Goal: Transaction & Acquisition: Purchase product/service

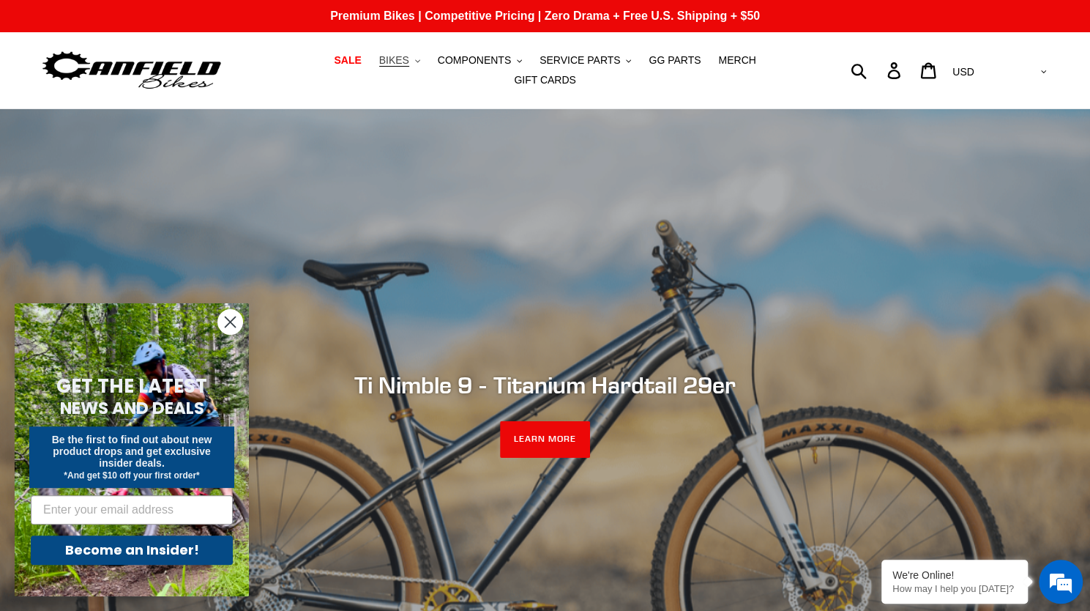
click at [379, 67] on span "BIKES" at bounding box center [394, 60] width 30 height 12
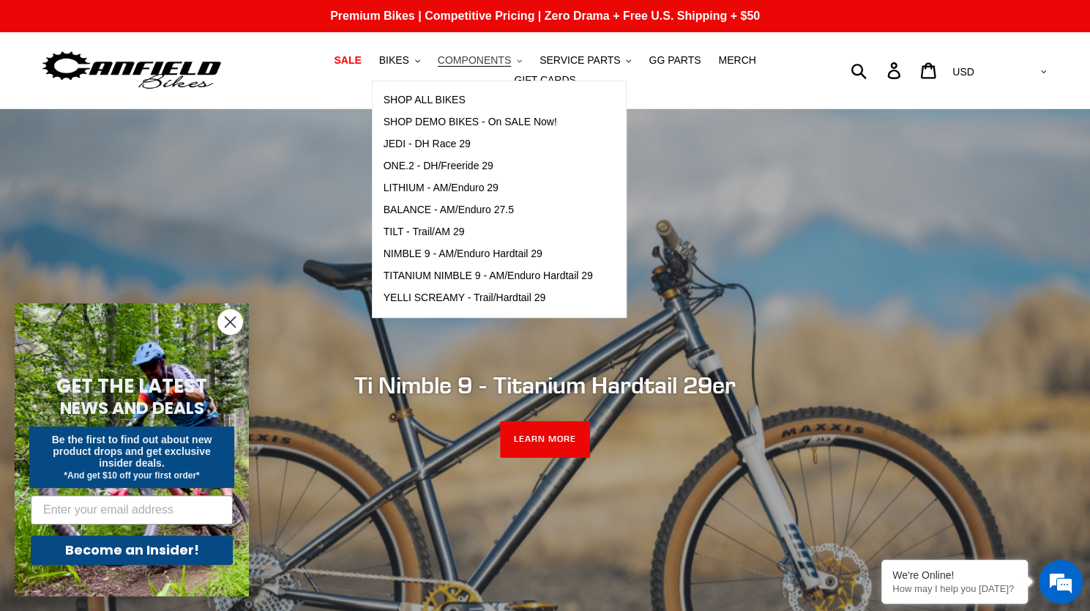
click at [431, 70] on button "COMPONENTS .cls-1{fill:#231f20}" at bounding box center [480, 61] width 99 height 20
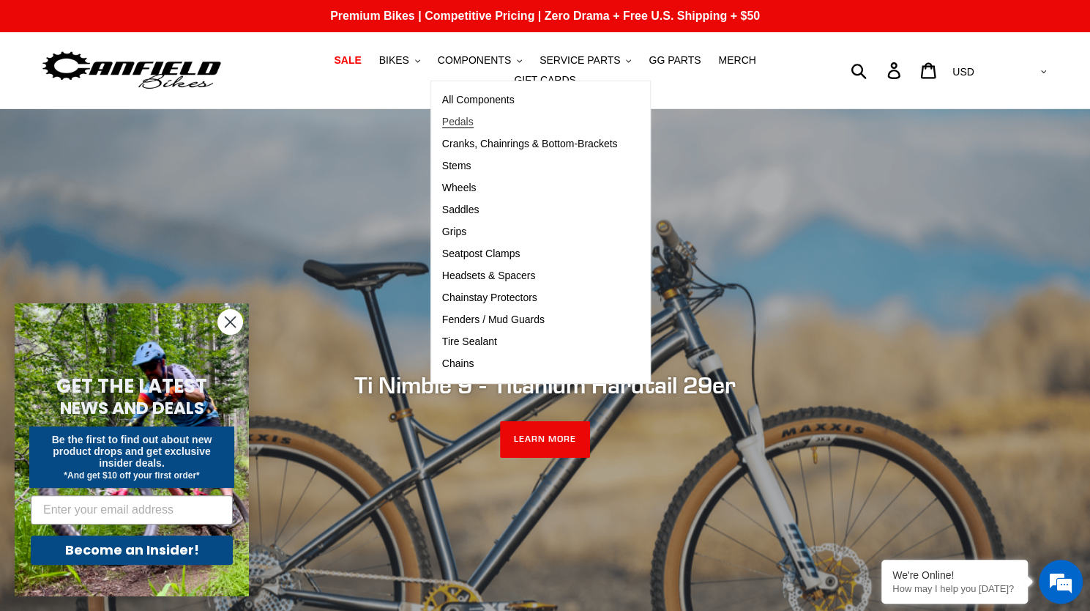
click at [442, 128] on span "Pedals" at bounding box center [457, 122] width 31 height 12
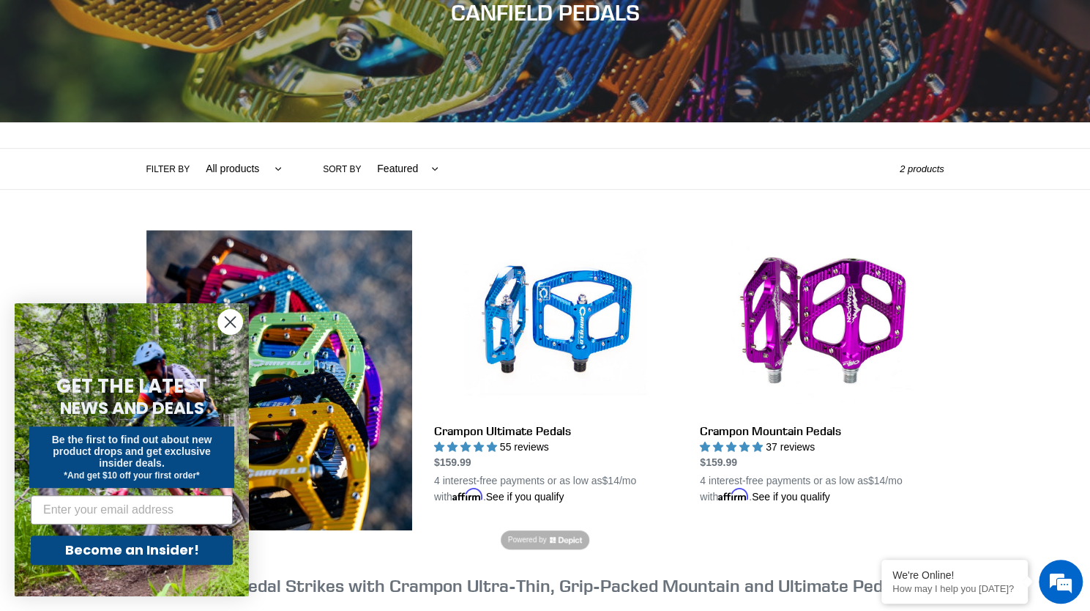
scroll to position [209, 0]
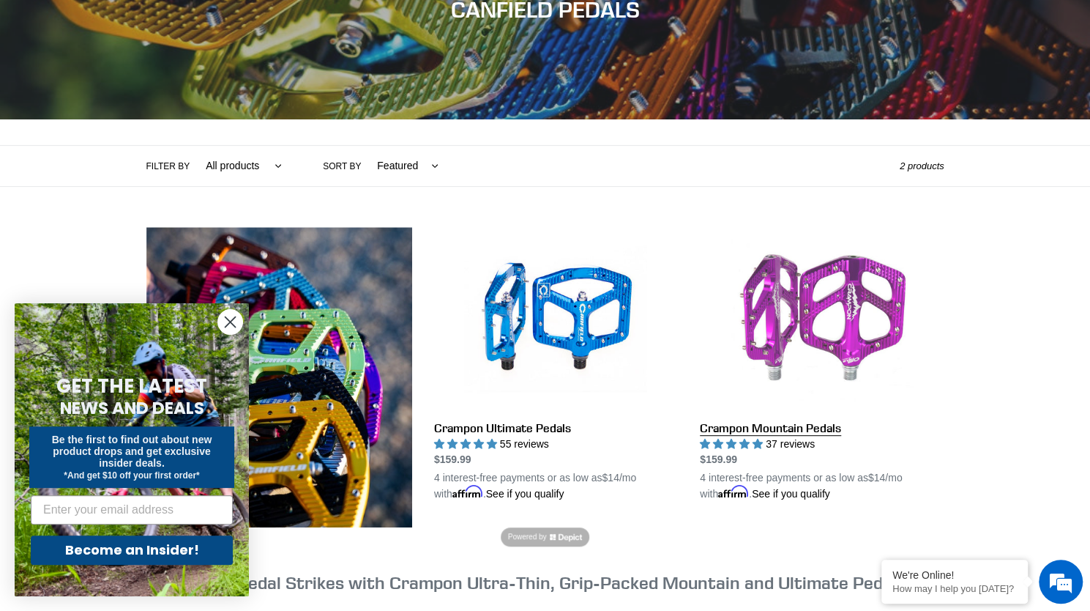
click at [775, 331] on link "Crampon Mountain Pedals" at bounding box center [822, 364] width 244 height 275
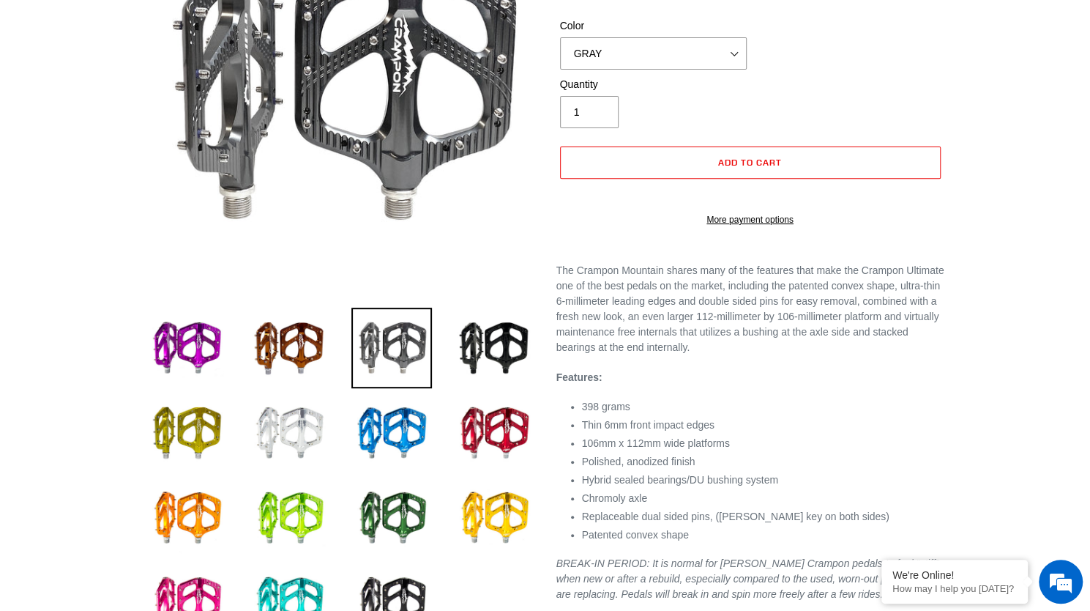
scroll to position [253, 0]
select select "highest-rating"
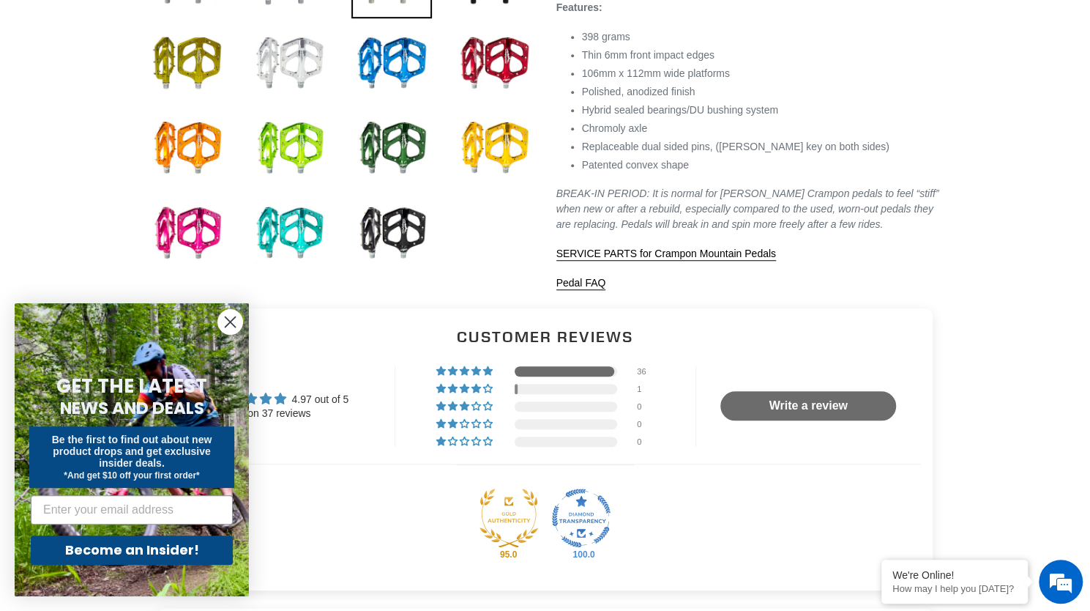
scroll to position [622, 0]
click at [407, 134] on img at bounding box center [391, 148] width 81 height 81
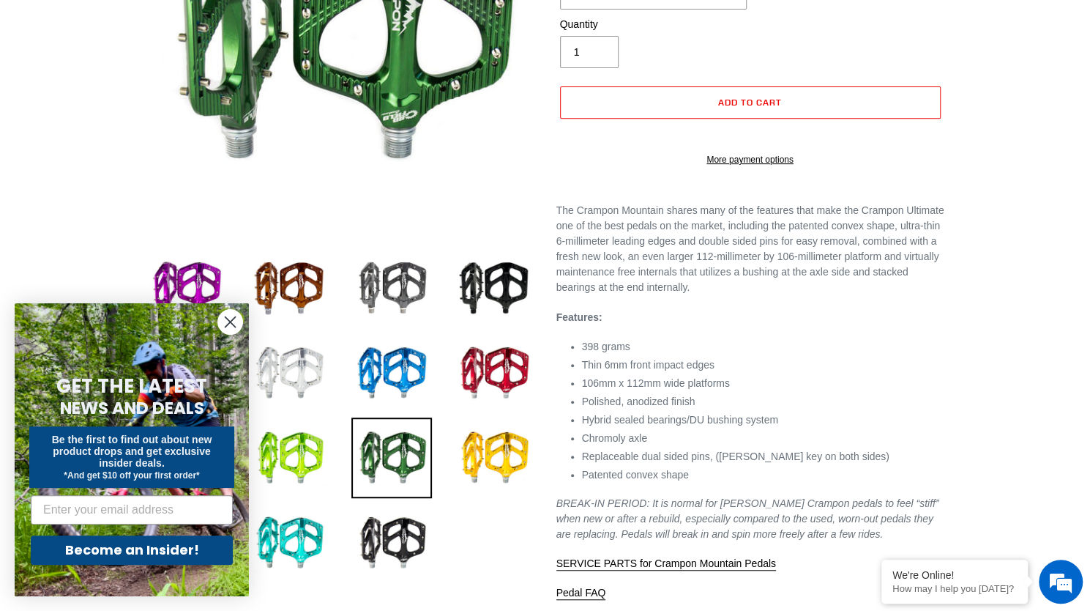
scroll to position [310, 0]
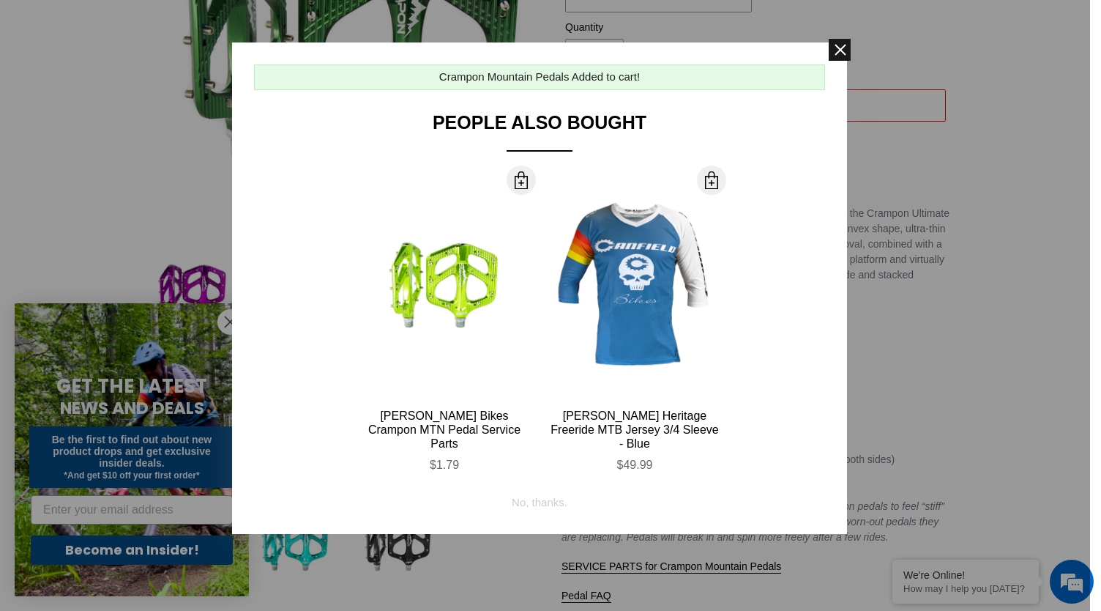
click at [839, 53] on span at bounding box center [840, 50] width 22 height 22
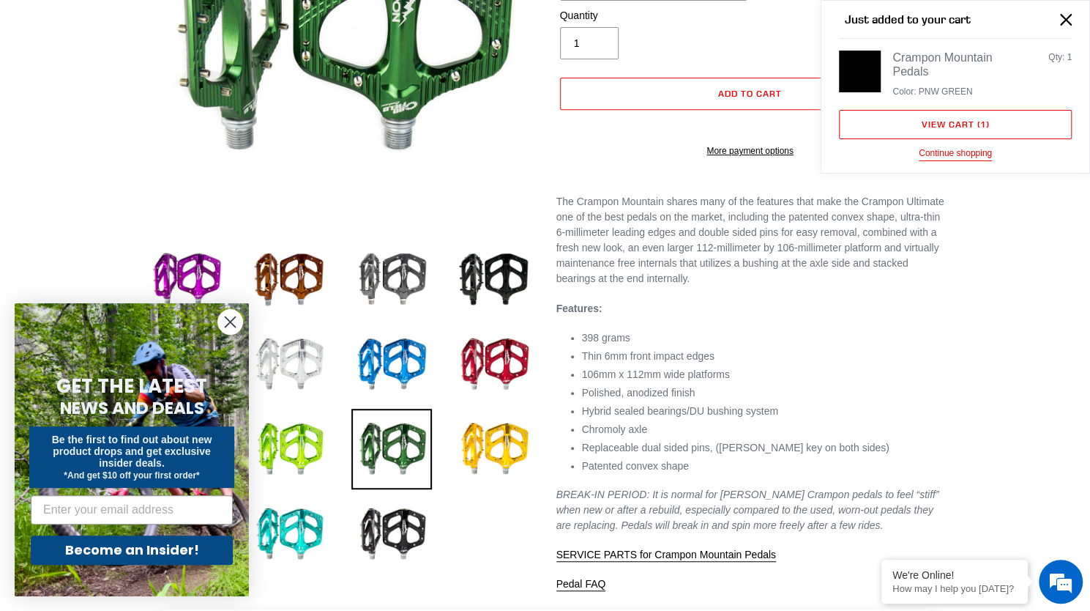
scroll to position [491, 0]
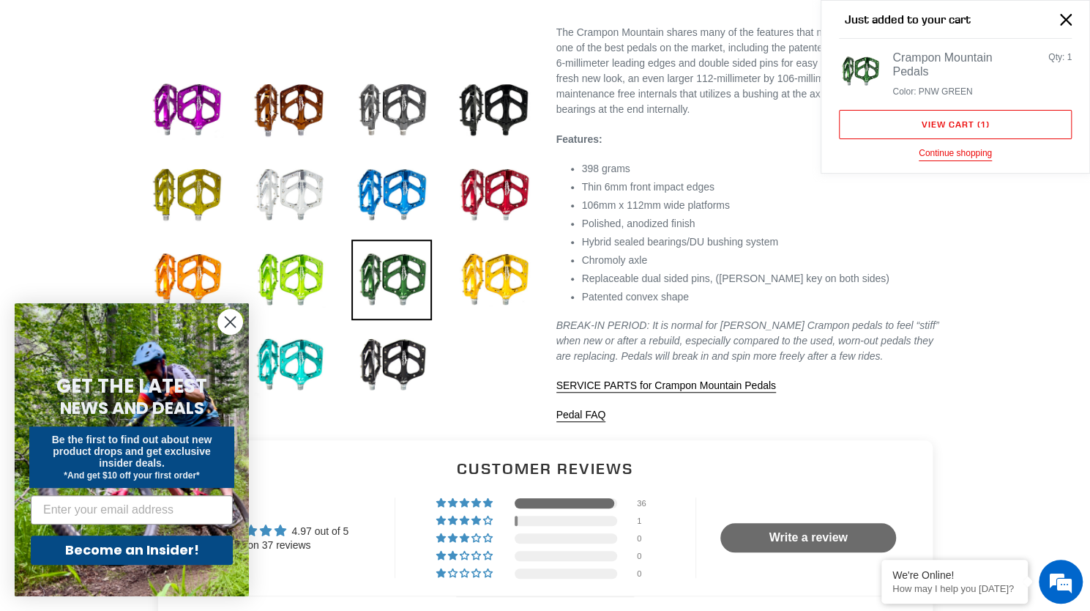
click at [227, 332] on circle "Close dialog" at bounding box center [230, 322] width 24 height 24
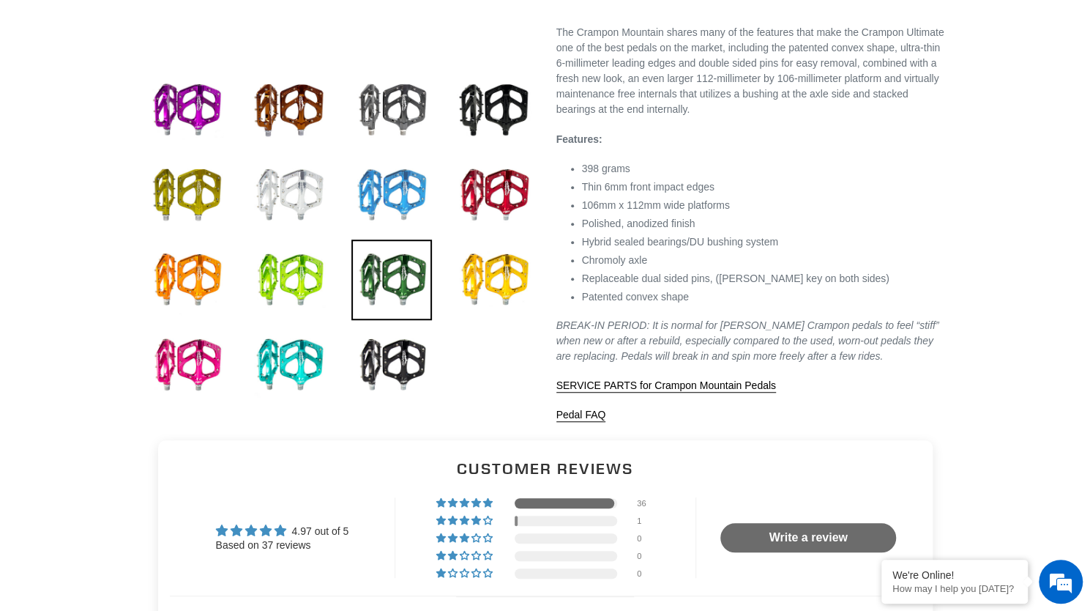
click at [406, 181] on img at bounding box center [391, 194] width 81 height 81
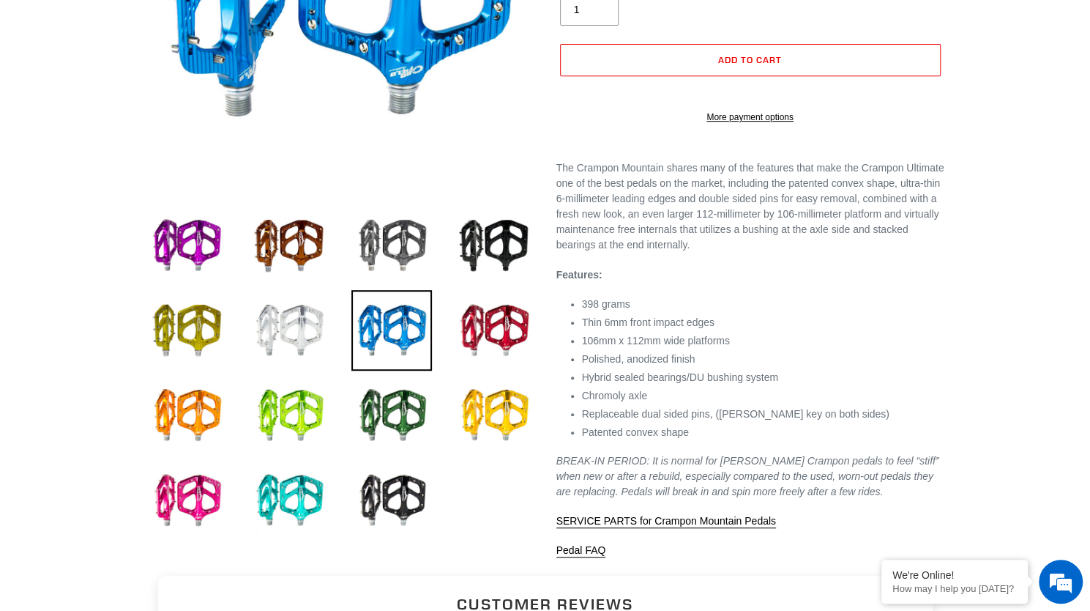
scroll to position [360, 0]
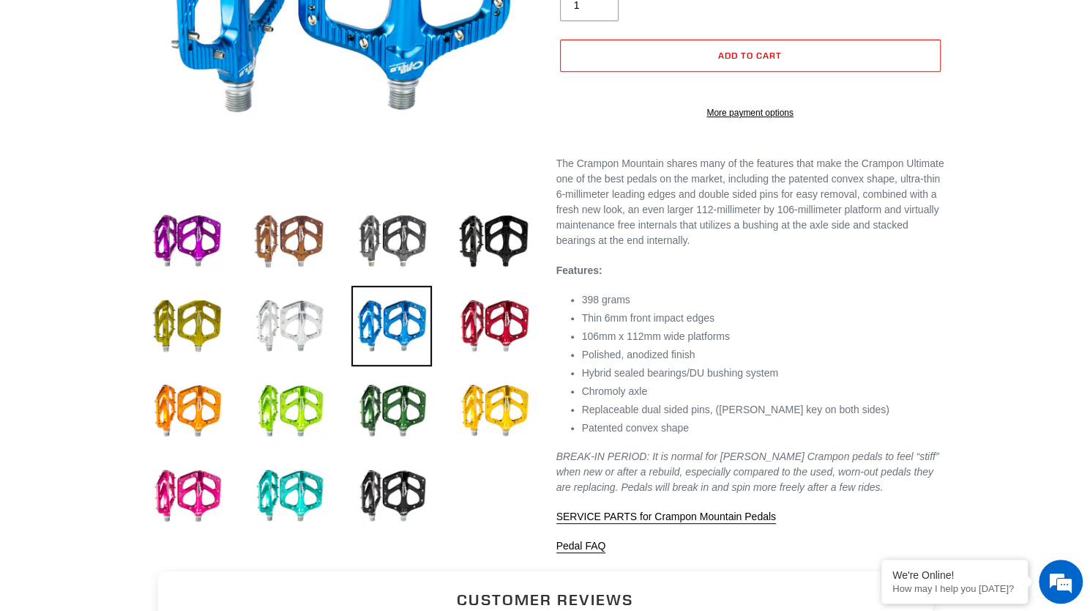
click at [291, 230] on img at bounding box center [289, 241] width 81 height 81
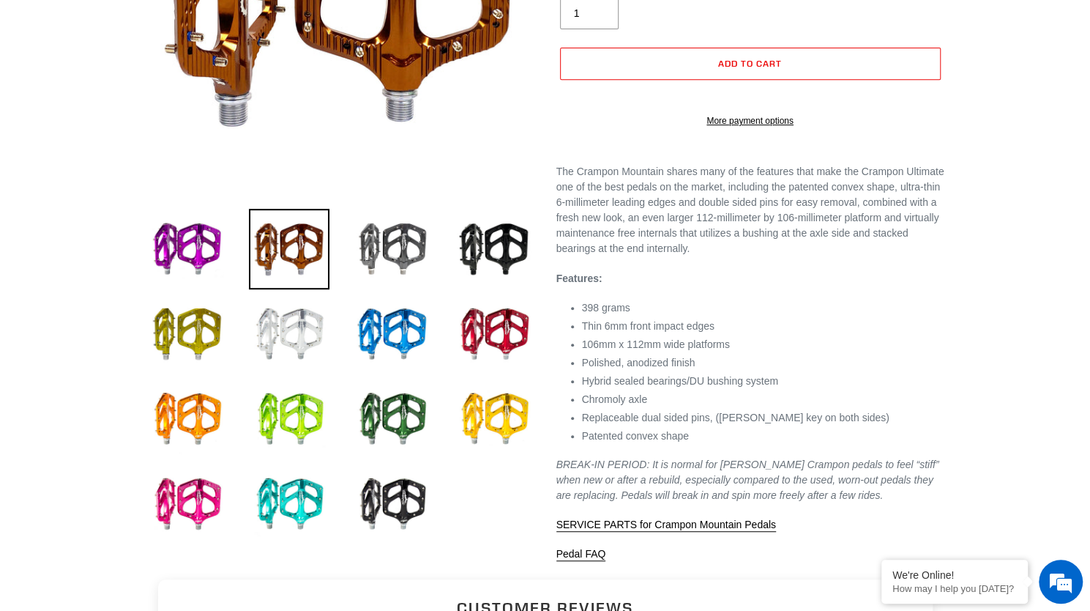
scroll to position [351, 0]
click at [212, 340] on img at bounding box center [186, 334] width 81 height 81
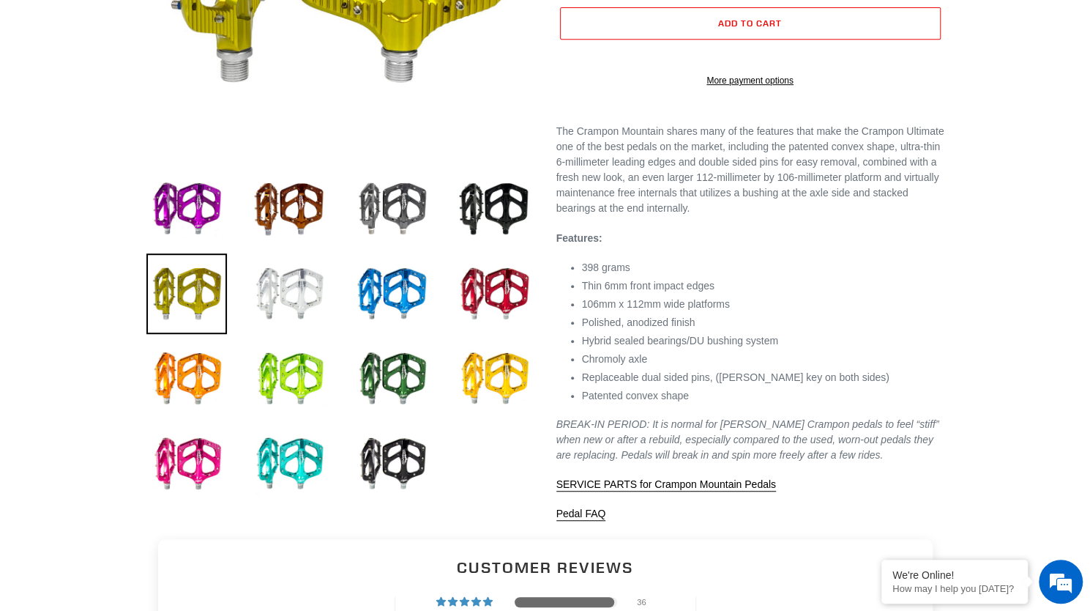
scroll to position [392, 0]
click at [398, 384] on img at bounding box center [391, 378] width 81 height 81
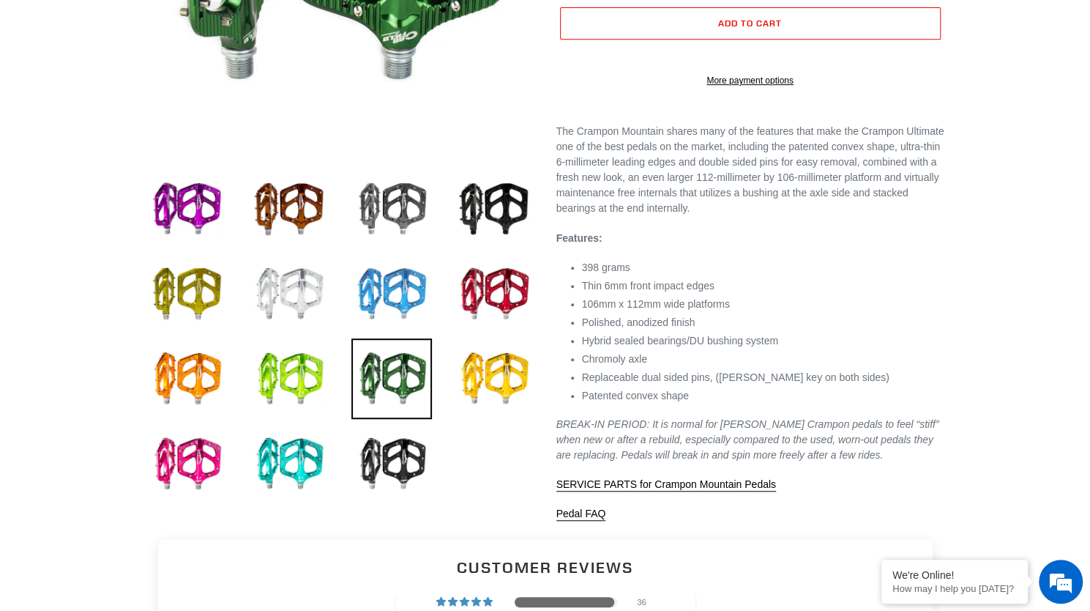
click at [404, 287] on img at bounding box center [391, 293] width 81 height 81
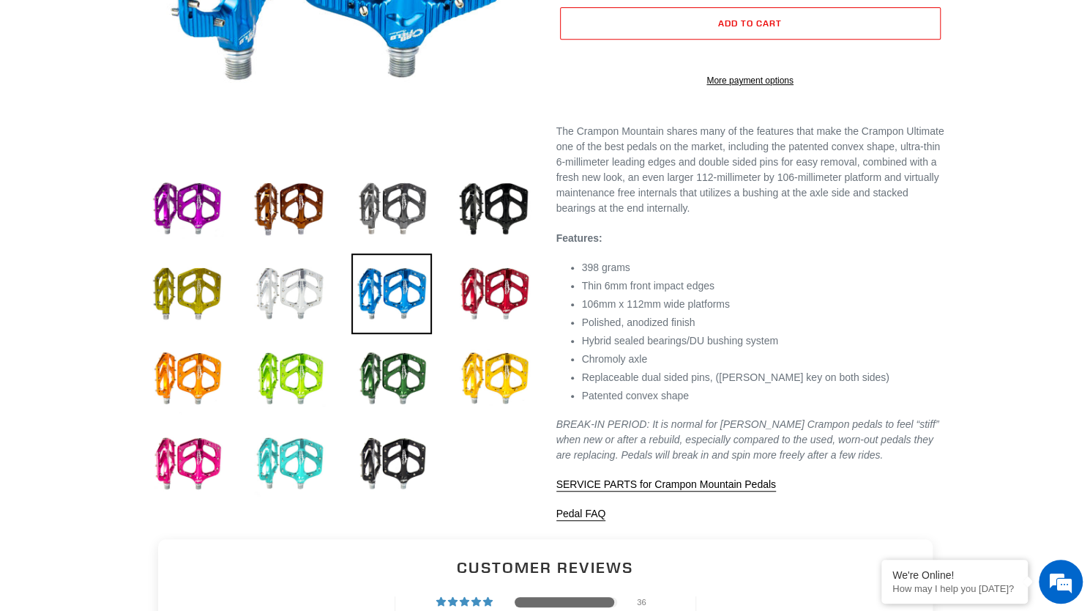
click at [293, 454] on img at bounding box center [289, 463] width 81 height 81
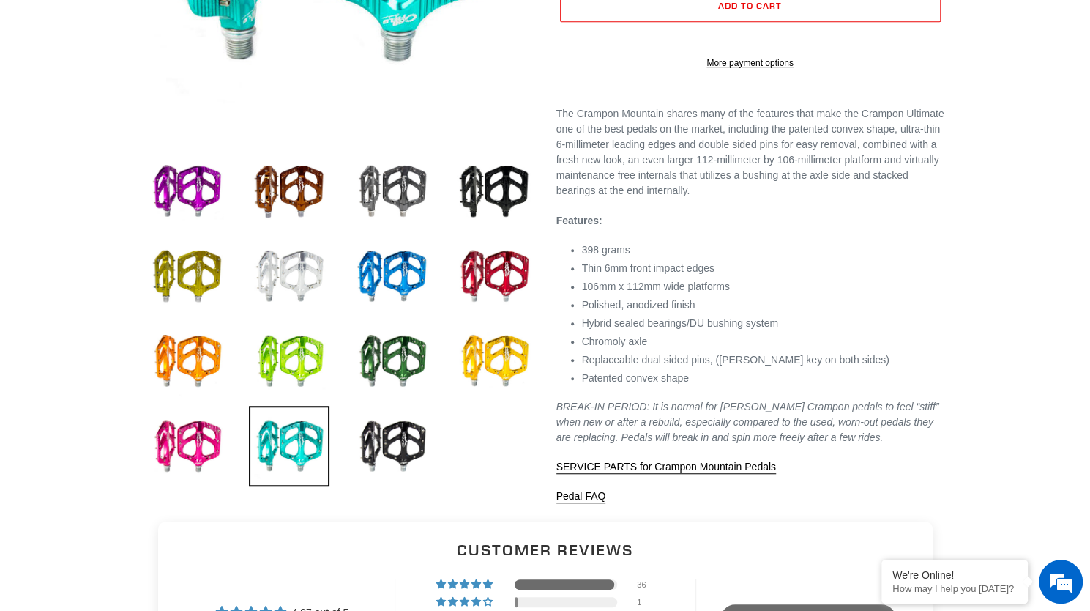
scroll to position [412, 0]
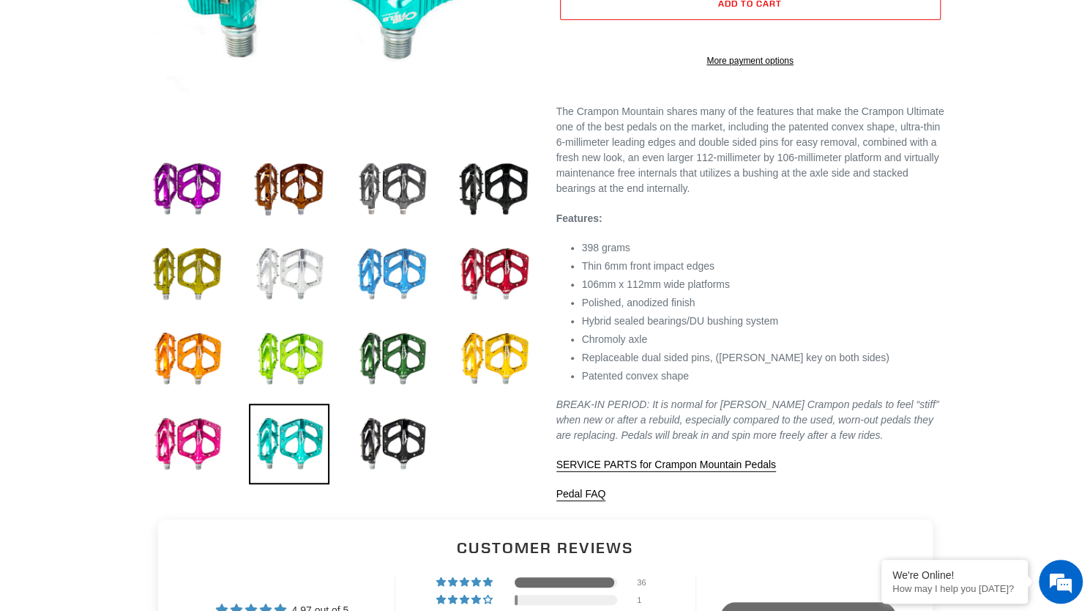
click at [411, 264] on img at bounding box center [391, 274] width 81 height 81
select select "BLUE"
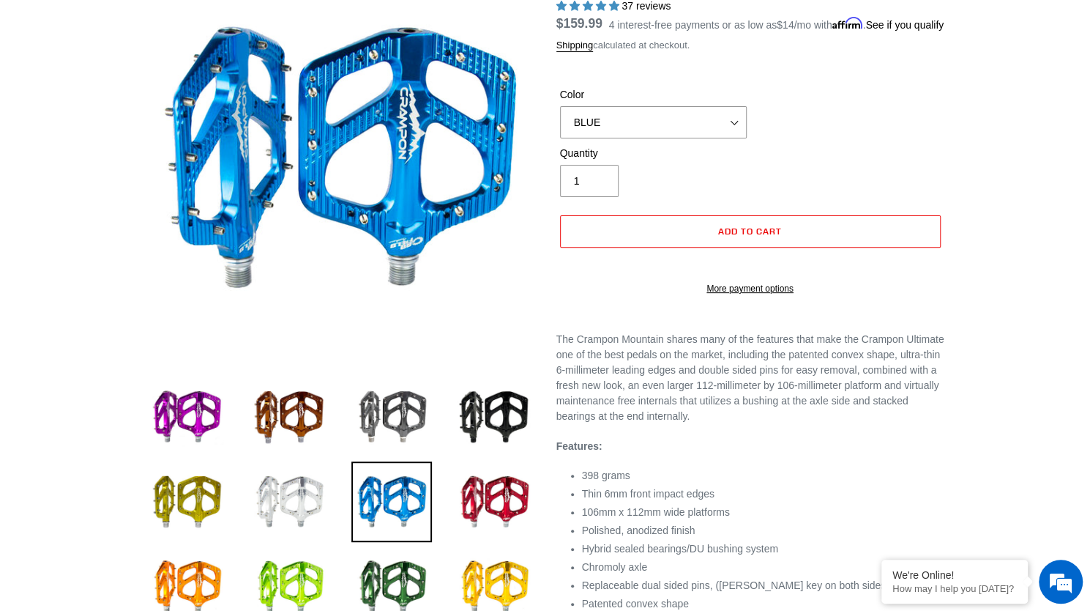
scroll to position [183, 0]
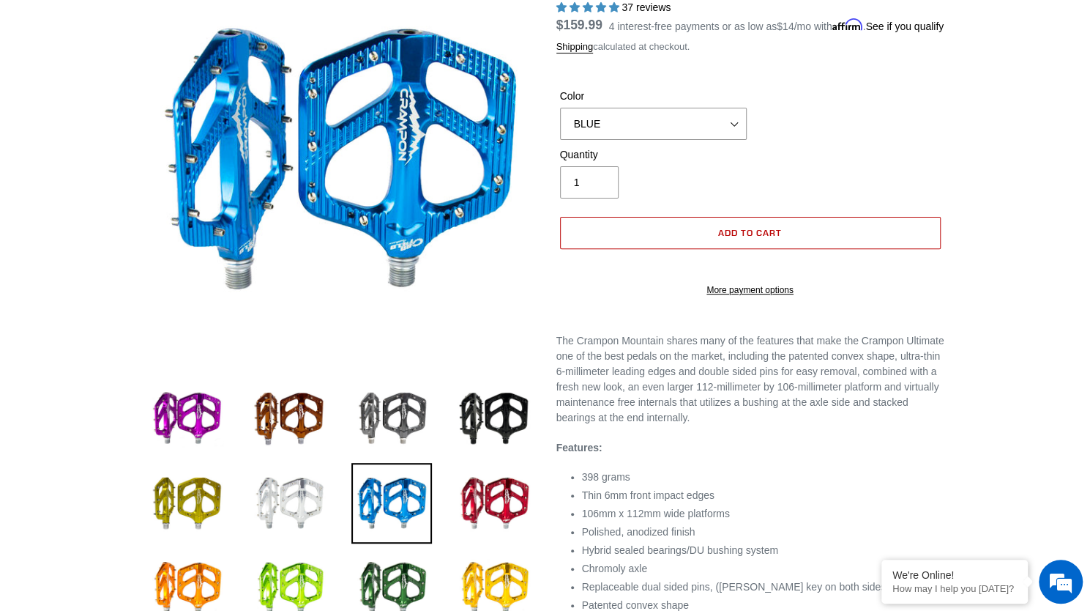
click at [666, 244] on button "Add to cart" at bounding box center [750, 233] width 381 height 32
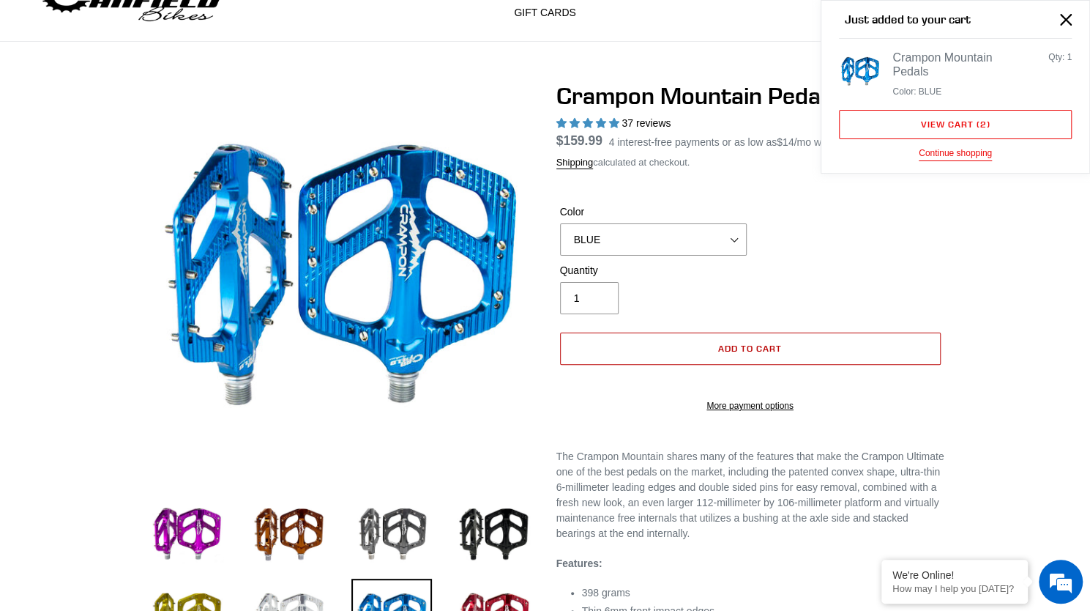
scroll to position [0, 0]
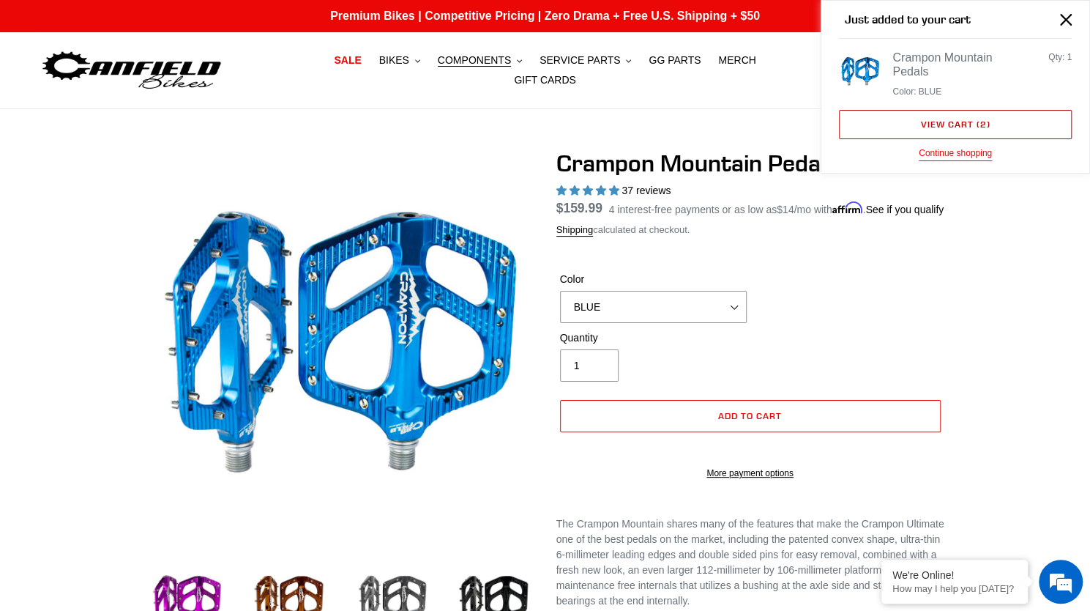
click at [1020, 122] on link "View cart ( 2 )" at bounding box center [955, 124] width 233 height 29
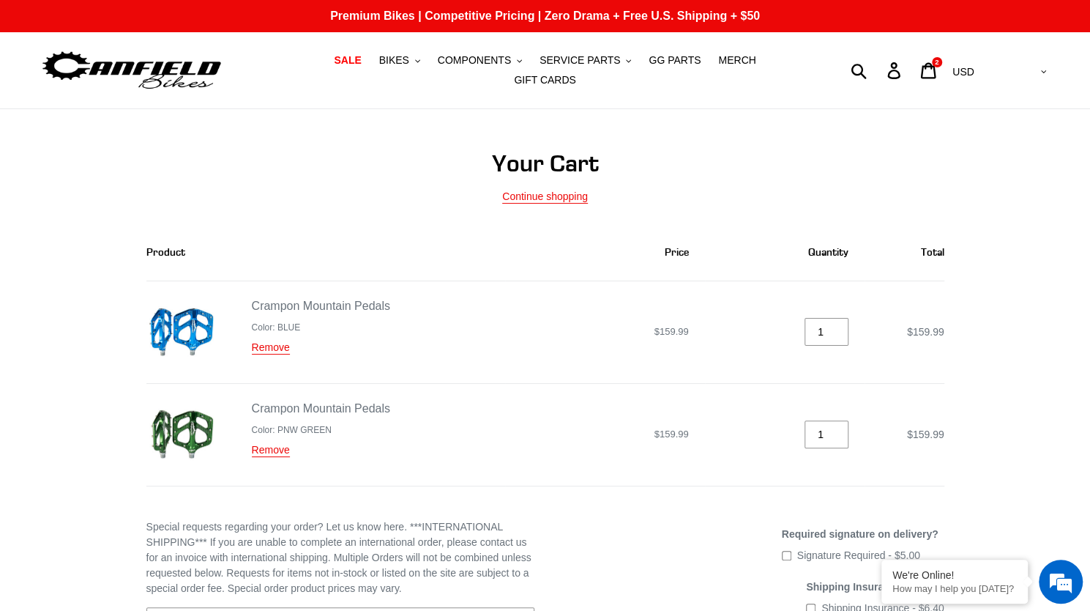
click at [202, 417] on img at bounding box center [181, 435] width 70 height 70
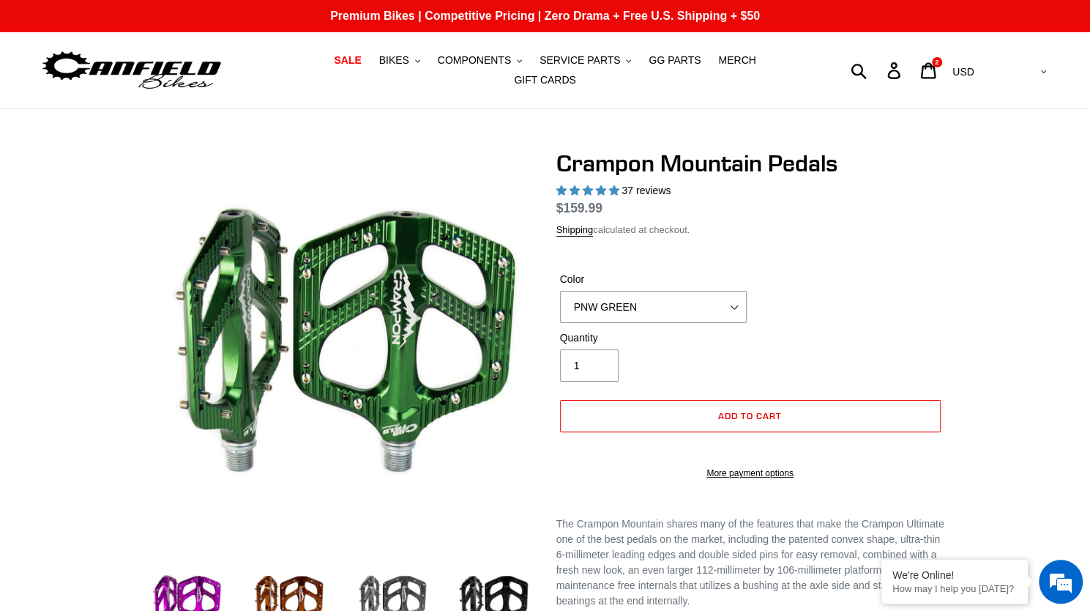
select select "highest-rating"
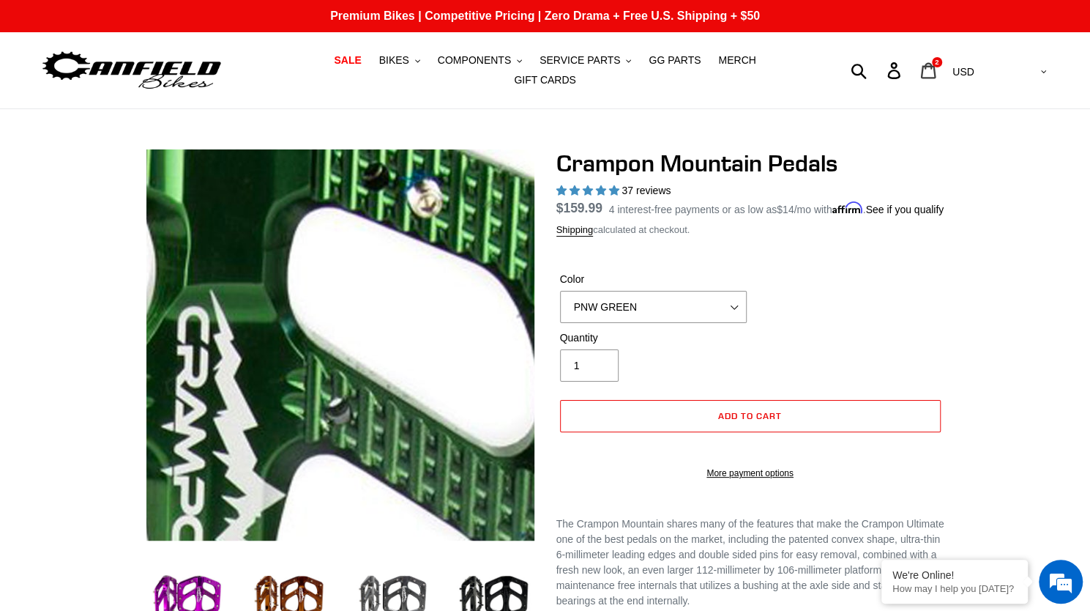
click at [936, 75] on icon at bounding box center [928, 70] width 16 height 17
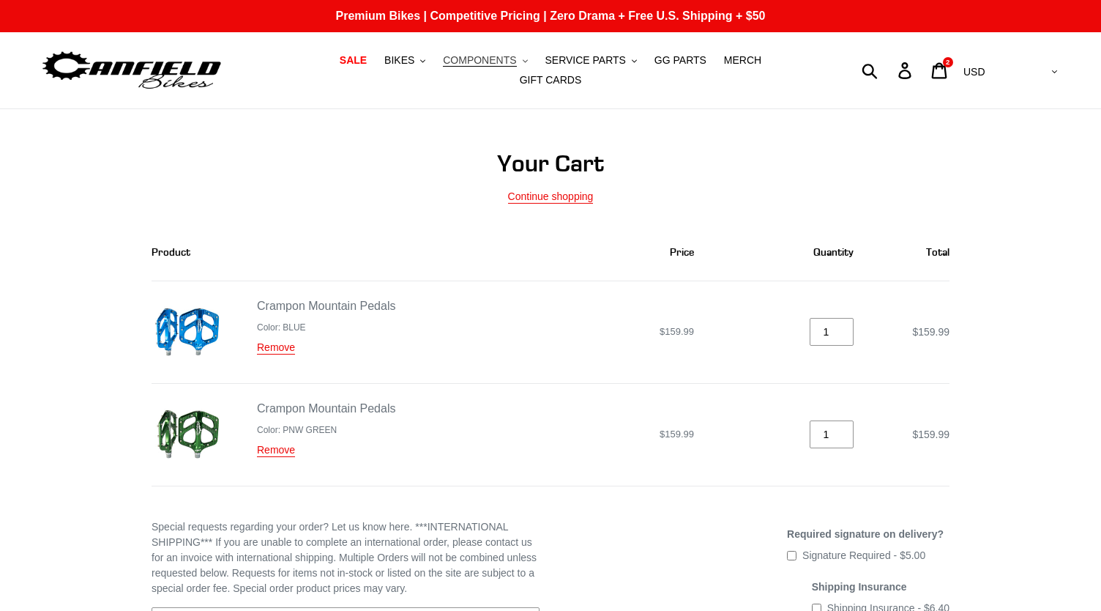
click at [472, 67] on span "COMPONENTS" at bounding box center [479, 60] width 73 height 12
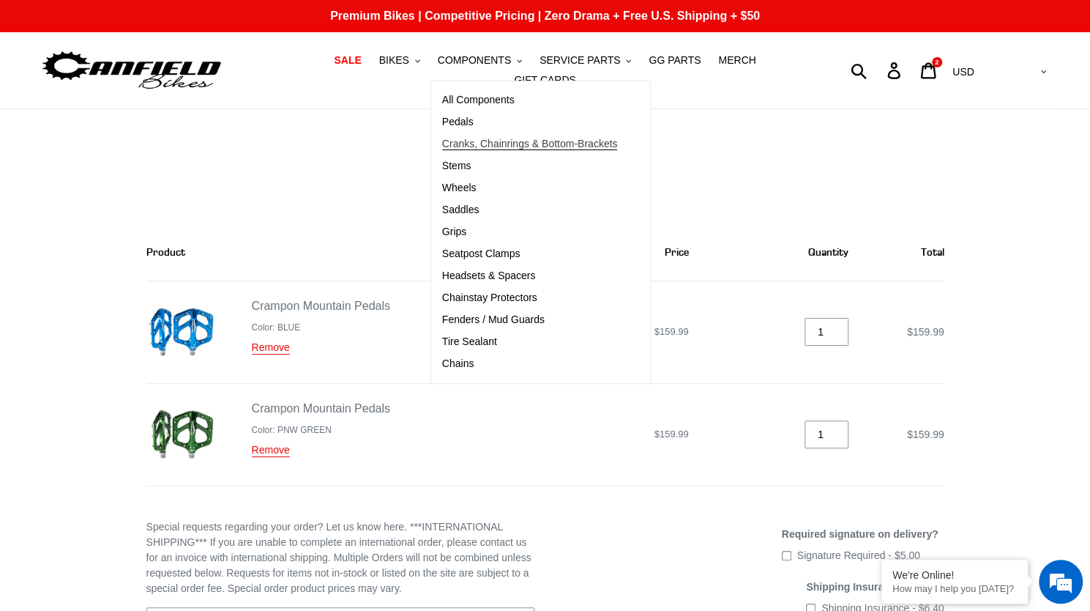
click at [451, 146] on span "Cranks, Chainrings & Bottom-Brackets" at bounding box center [530, 144] width 176 height 12
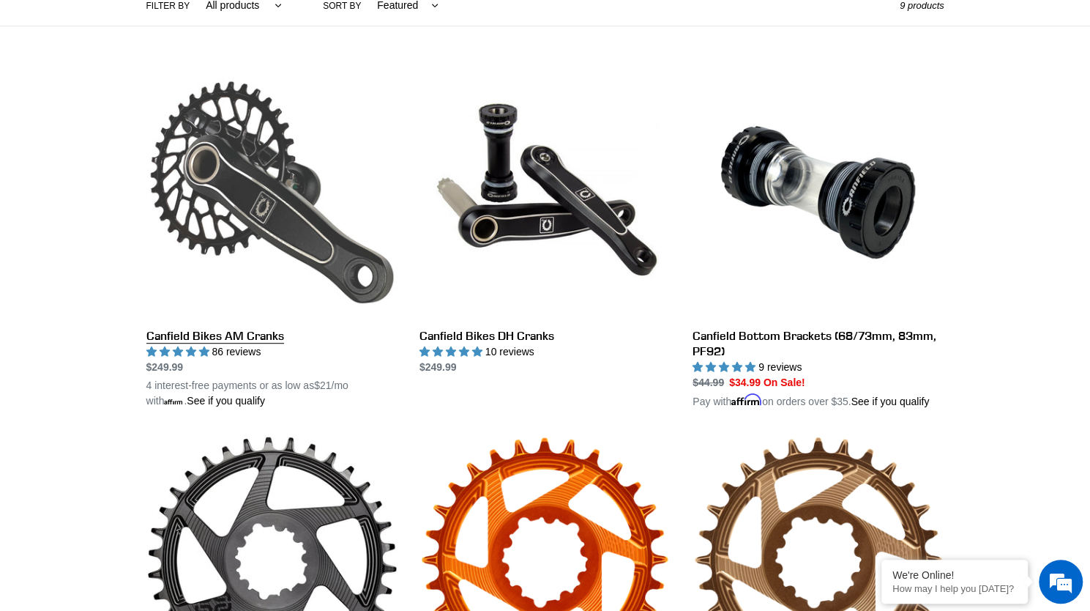
click at [231, 327] on link "Canfield Bikes AM Cranks" at bounding box center [271, 238] width 251 height 342
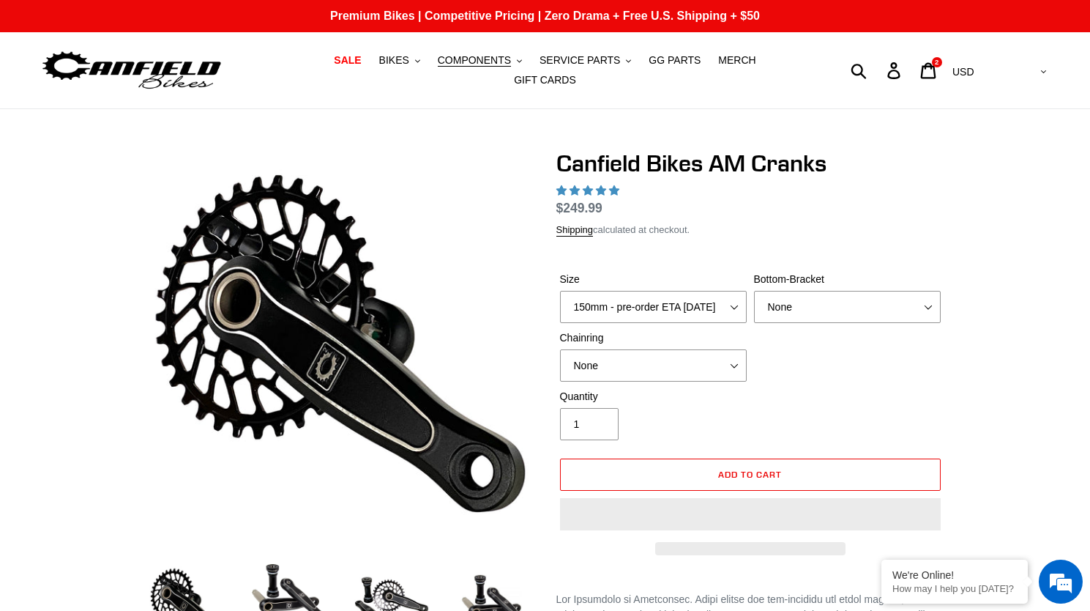
select select "155mm - pre-order ETA [DATE]"
click at [560, 291] on select "150mm - pre-order ETA 9/30/25 155mm - pre-order ETA 9/30/25 160mm - pre-order E…" at bounding box center [653, 307] width 187 height 32
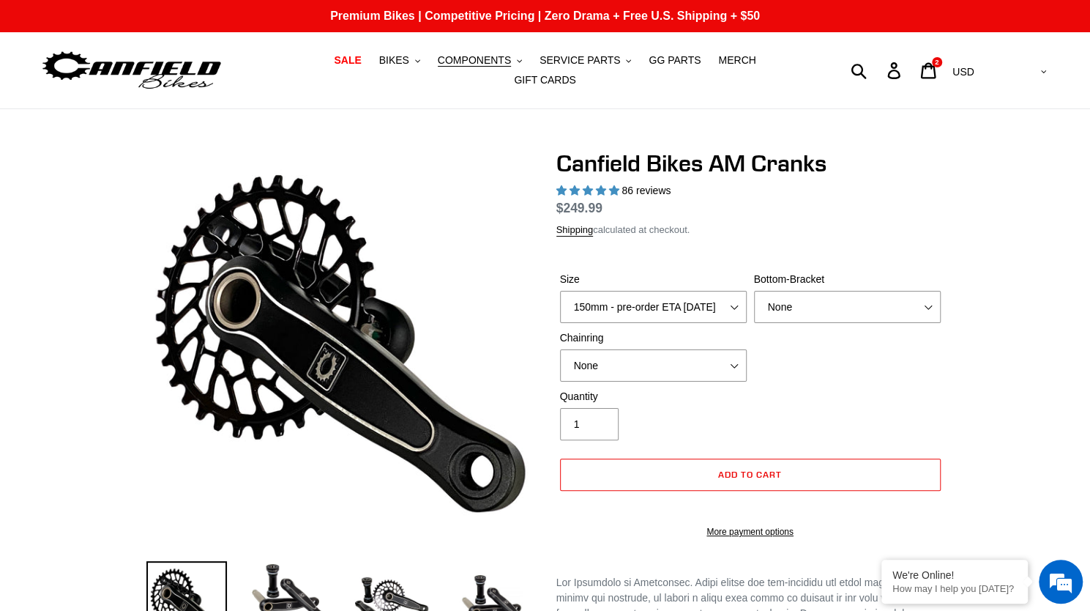
select select "highest-rating"
click at [851, 315] on select "None BSA Threaded 68/73mm Press Fit PF92" at bounding box center [847, 307] width 187 height 32
select select "BSA Threaded 68/73mm"
click at [754, 299] on select "None BSA Threaded 68/73mm Press Fit PF92" at bounding box center [847, 307] width 187 height 32
click at [796, 484] on button "Add to cart" at bounding box center [750, 474] width 381 height 32
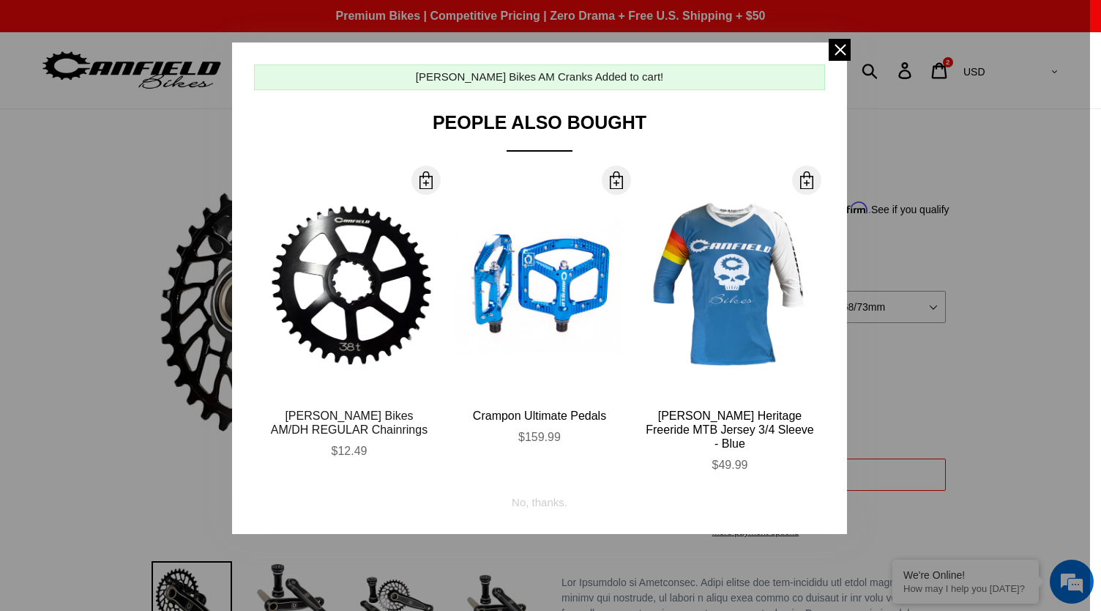
click at [370, 412] on div "[PERSON_NAME] Bikes AM/DH REGULAR Chainrings" at bounding box center [349, 423] width 168 height 28
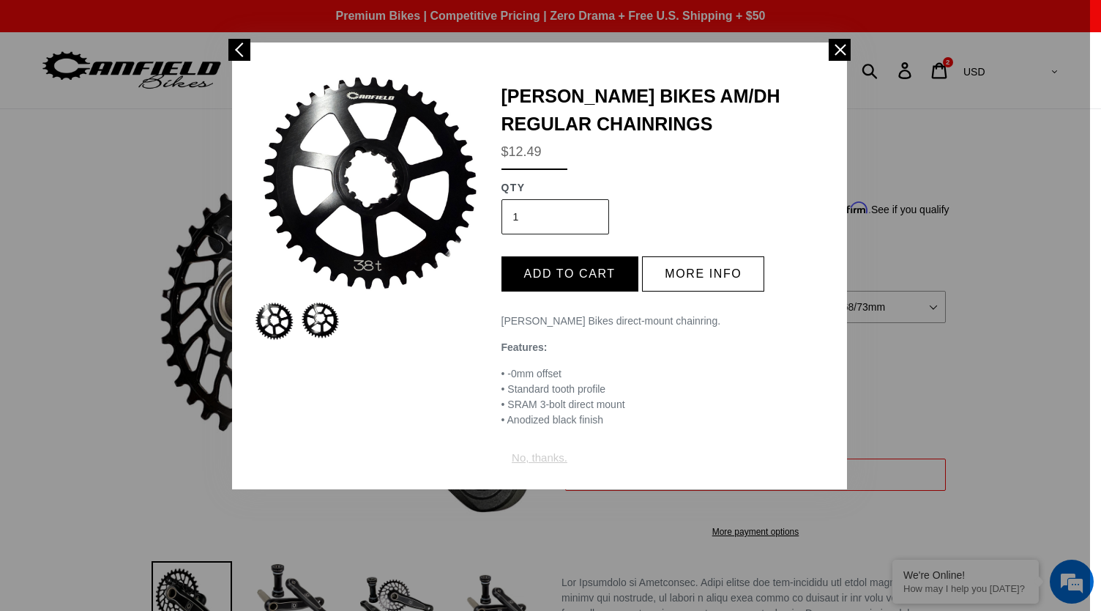
click at [557, 456] on div "No, thanks." at bounding box center [540, 453] width 56 height 28
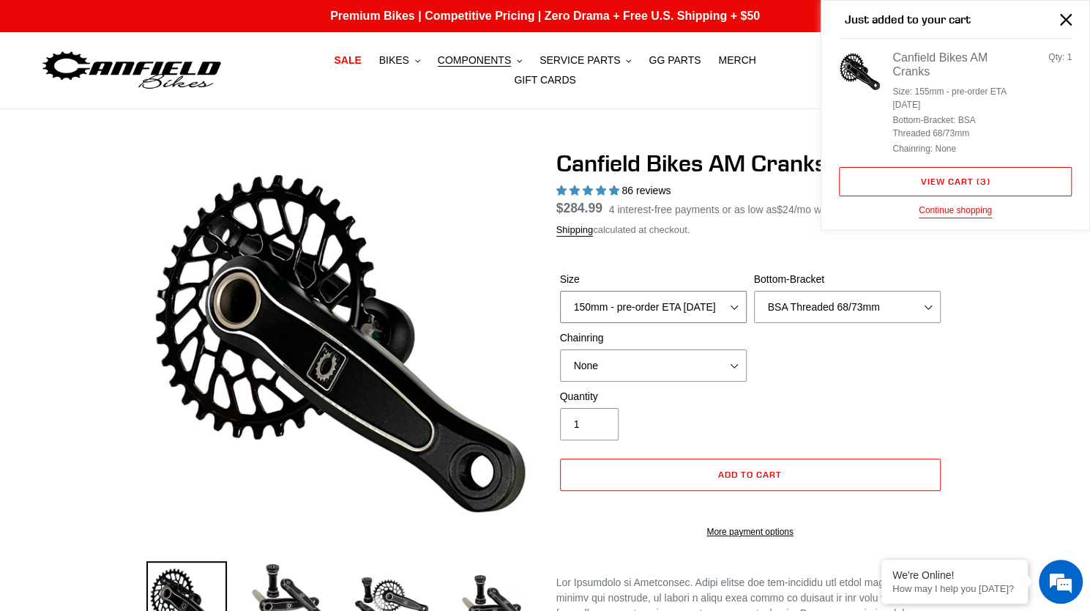
click at [650, 317] on select "150mm - pre-order ETA 9/30/25 155mm - pre-order ETA 9/30/25 160mm - pre-order E…" at bounding box center [653, 307] width 187 height 32
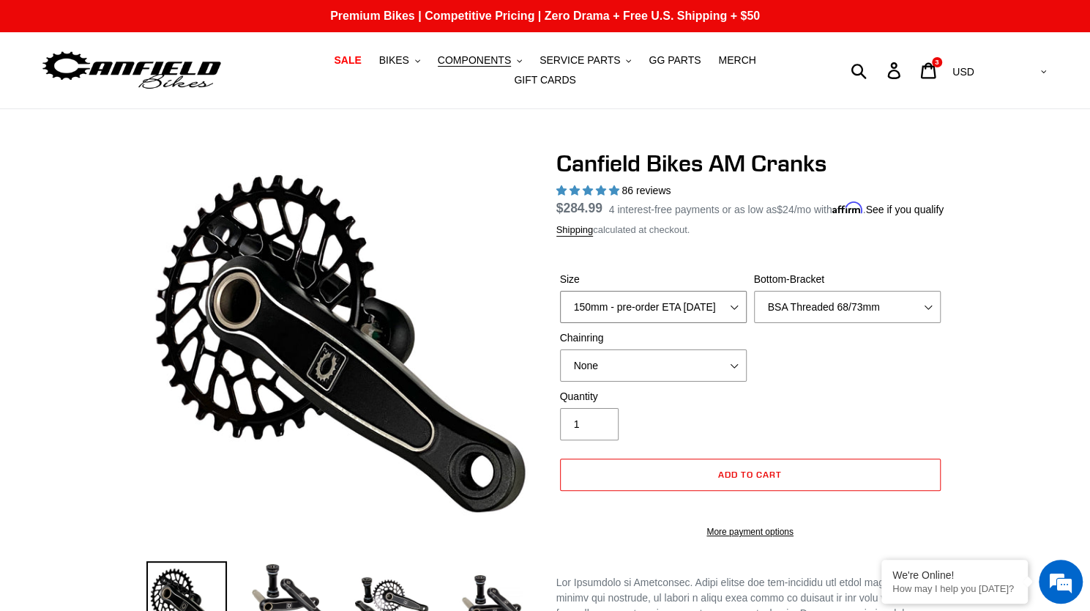
select select "160mm - pre-order ETA 9/30/25"
click at [560, 299] on select "150mm - pre-order ETA 9/30/25 155mm - pre-order ETA 9/30/25 160mm - pre-order E…" at bounding box center [653, 307] width 187 height 32
click at [751, 480] on span "Add to cart" at bounding box center [750, 474] width 64 height 11
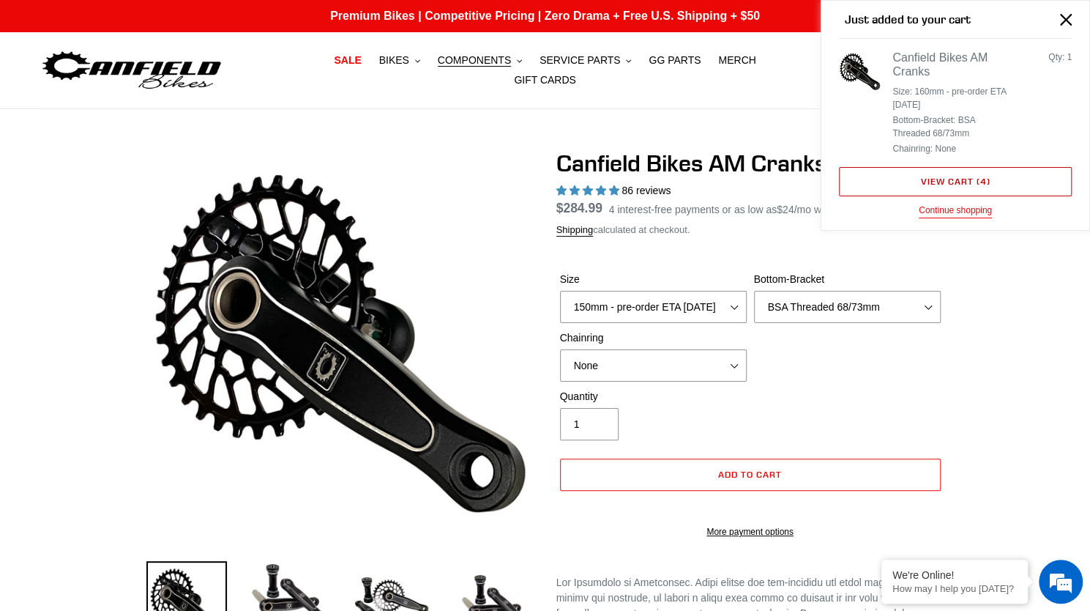
click at [939, 179] on link "View cart ( 4 )" at bounding box center [955, 181] width 233 height 29
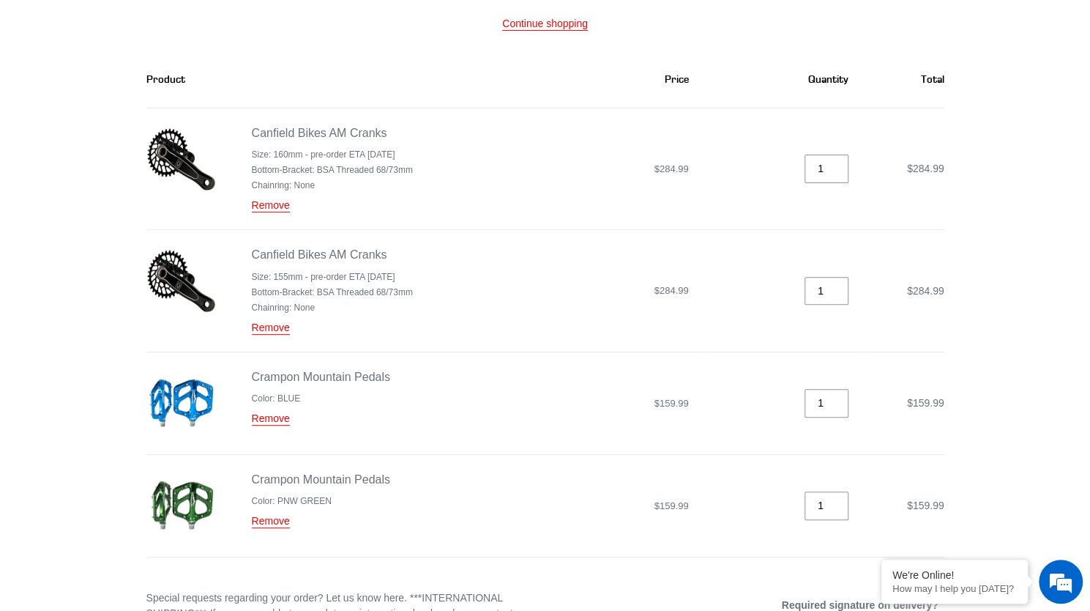
scroll to position [174, 0]
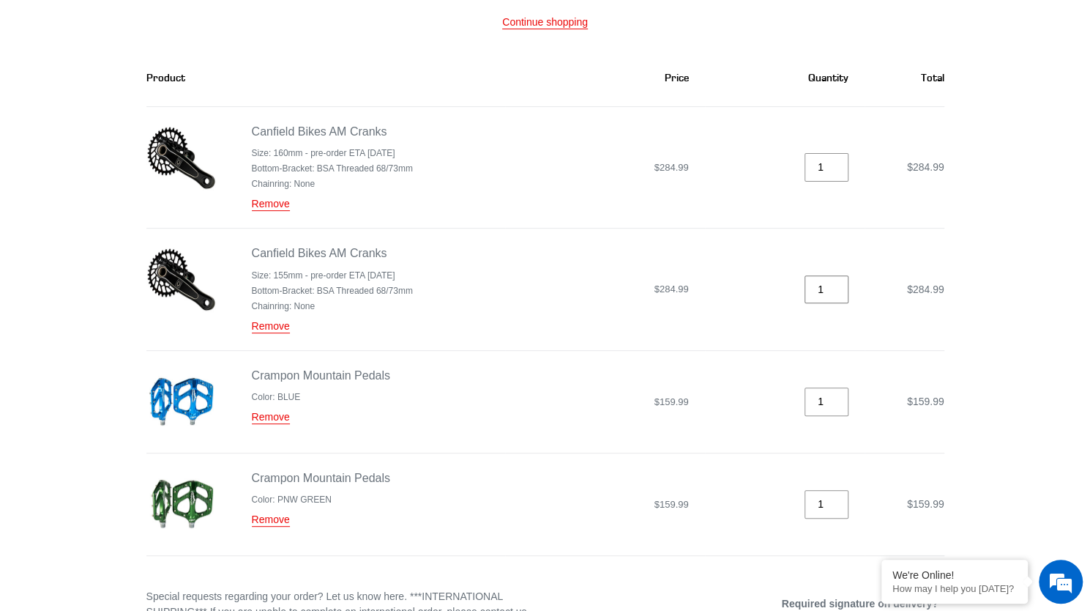
click at [824, 283] on input "1" at bounding box center [827, 289] width 44 height 29
type input "2"
click at [838, 277] on input "2" at bounding box center [827, 289] width 44 height 29
type input "2"
click at [838, 156] on input "2" at bounding box center [827, 167] width 44 height 29
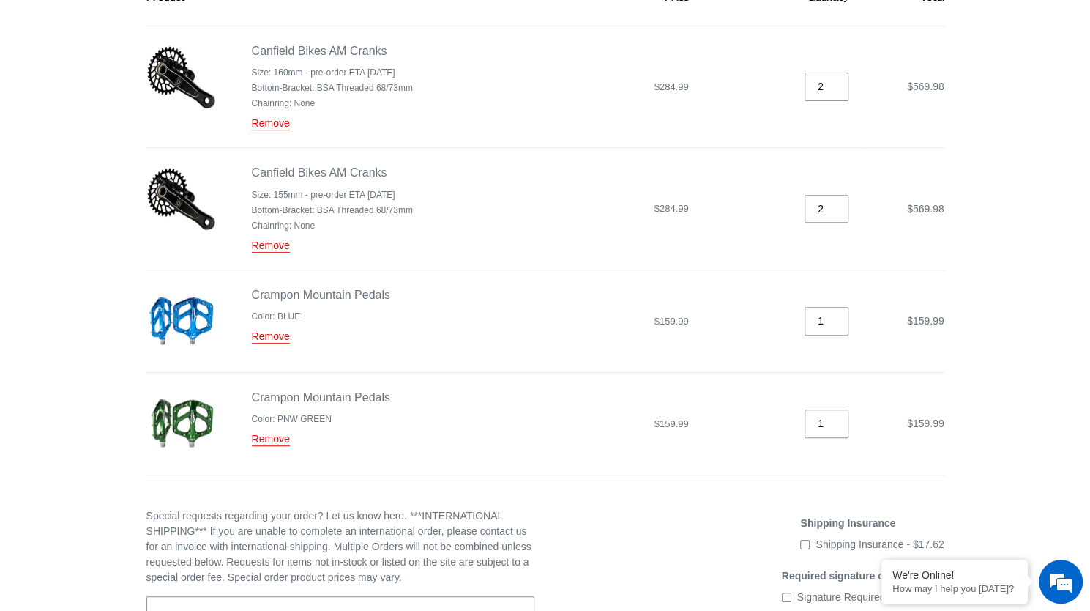
scroll to position [253, 0]
click at [351, 290] on link "Crampon Mountain Pedals" at bounding box center [321, 296] width 138 height 13
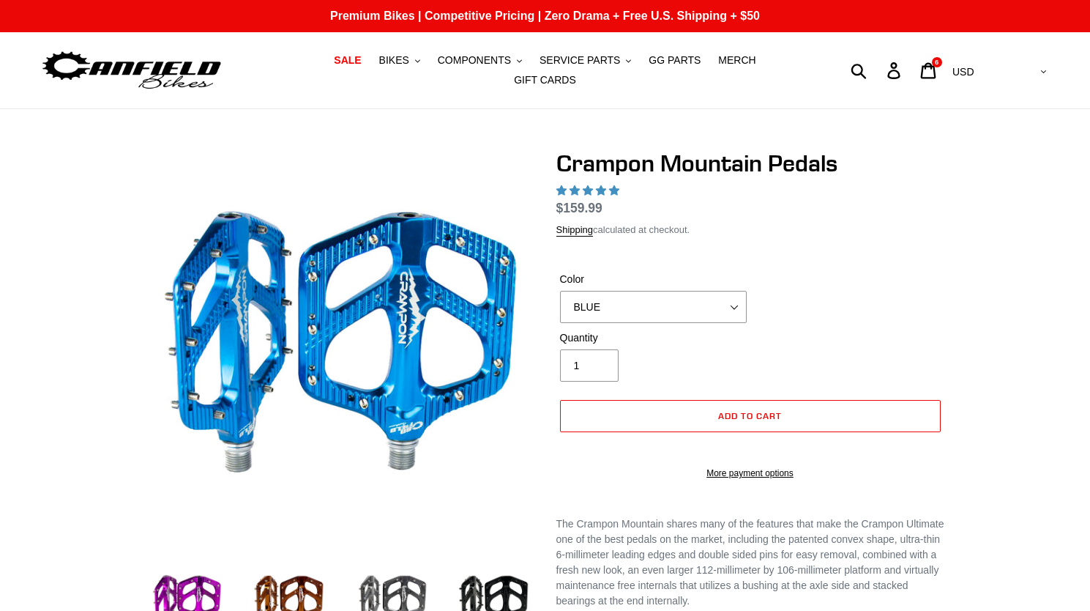
scroll to position [122, 0]
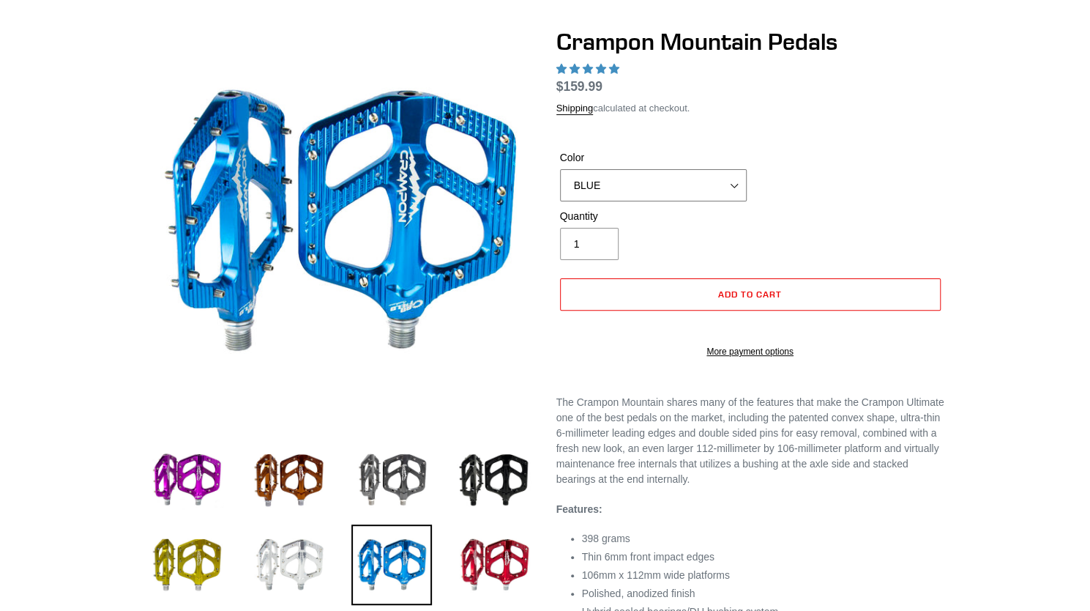
click at [723, 171] on select "GRAY BLACK STEALTH - Sold out POLISHED RED BLUE [GEOGRAPHIC_DATA] ORANGE PNW GR…" at bounding box center [653, 185] width 187 height 32
select select "highest-rating"
click at [560, 169] on select "GRAY BLACK STEALTH - Sold out POLISHED RED BLUE [GEOGRAPHIC_DATA] ORANGE PNW GR…" at bounding box center [653, 185] width 187 height 32
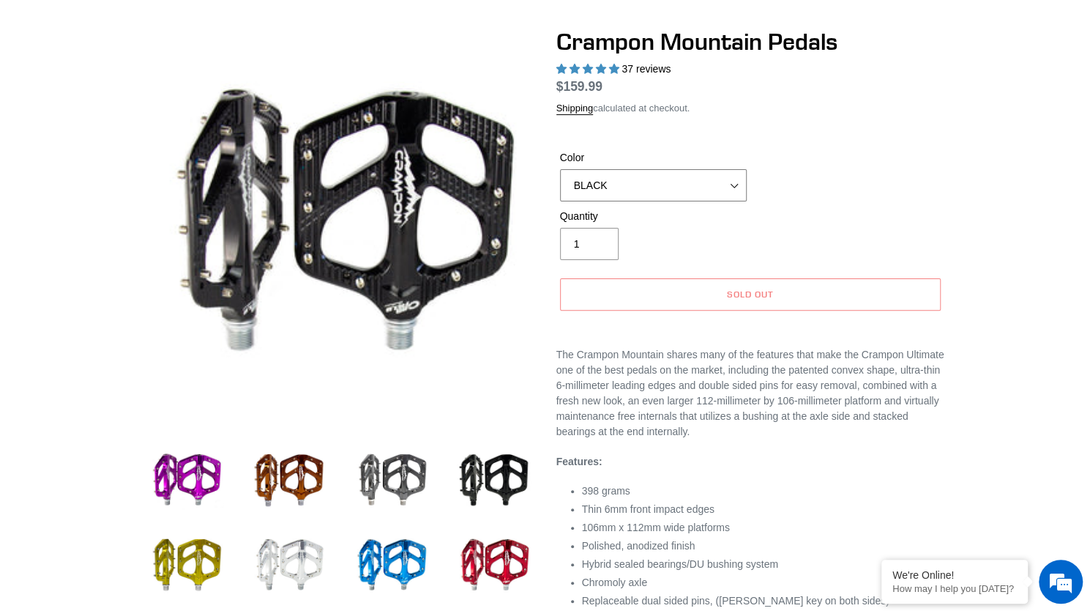
click at [709, 178] on select "GRAY BLACK STEALTH - Sold out POLISHED RED BLUE [GEOGRAPHIC_DATA] ORANGE PNW GR…" at bounding box center [653, 185] width 187 height 32
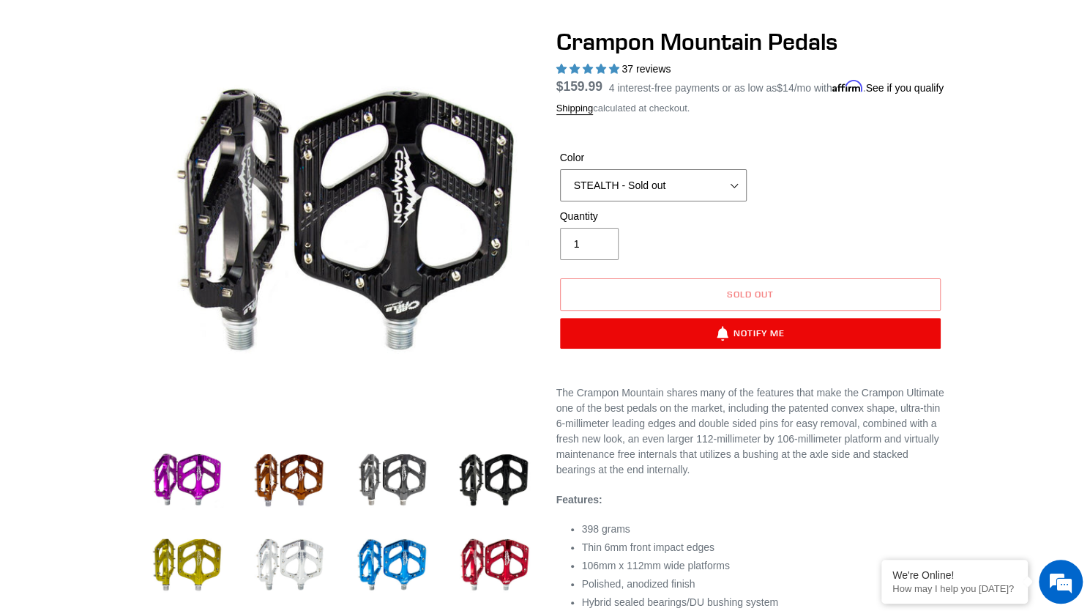
click at [560, 178] on select "GRAY BLACK STEALTH - Sold out POLISHED RED BLUE [GEOGRAPHIC_DATA] ORANGE PNW GR…" at bounding box center [653, 185] width 187 height 32
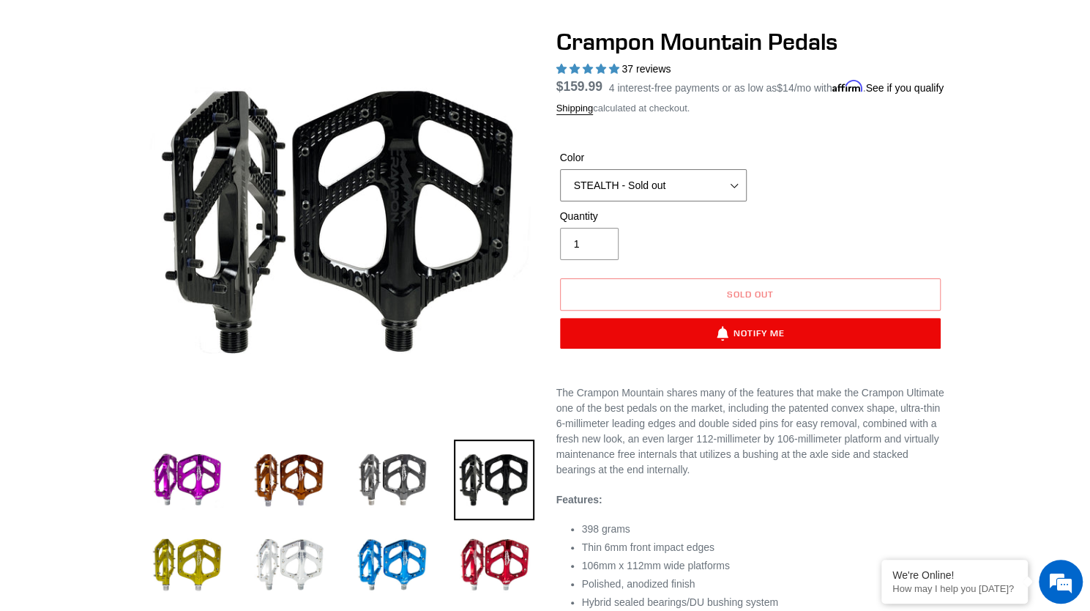
click at [701, 193] on select "GRAY BLACK STEALTH - Sold out POLISHED RED BLUE BAJA GOLD ORANGE PNW GREEN GOLD…" at bounding box center [653, 185] width 187 height 32
click at [560, 178] on select "GRAY BLACK STEALTH - Sold out POLISHED RED BLUE BAJA GOLD ORANGE PNW GREEN GOLD…" at bounding box center [653, 185] width 187 height 32
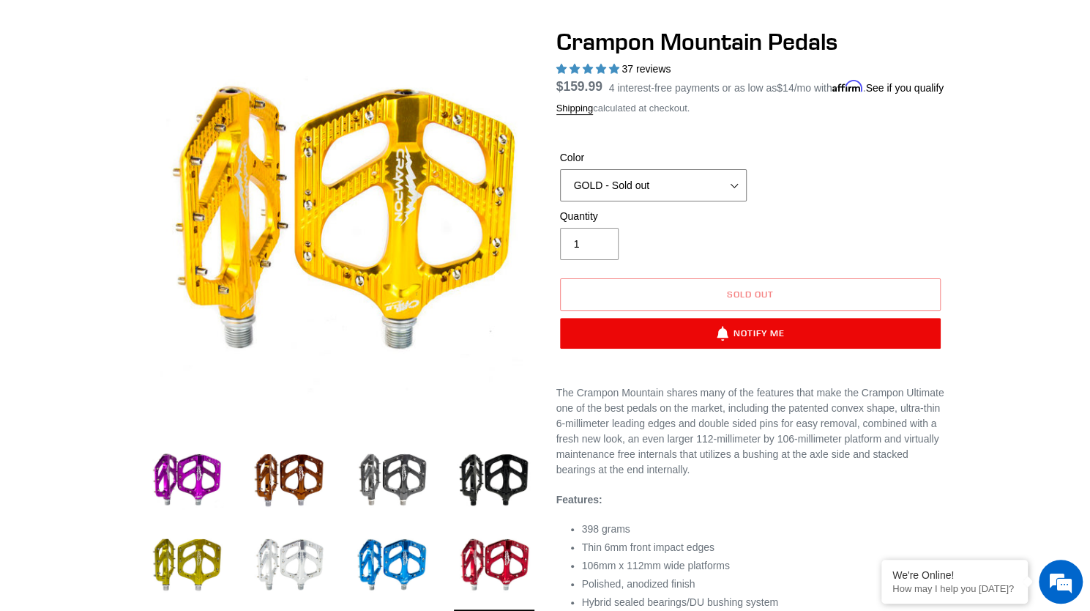
click at [690, 191] on select "GRAY BLACK STEALTH - Sold out POLISHED RED BLUE BAJA GOLD ORANGE PNW GREEN GOLD…" at bounding box center [653, 185] width 187 height 32
click at [560, 178] on select "GRAY BLACK STEALTH - Sold out POLISHED RED BLUE BAJA GOLD ORANGE PNW GREEN GOLD…" at bounding box center [653, 185] width 187 height 32
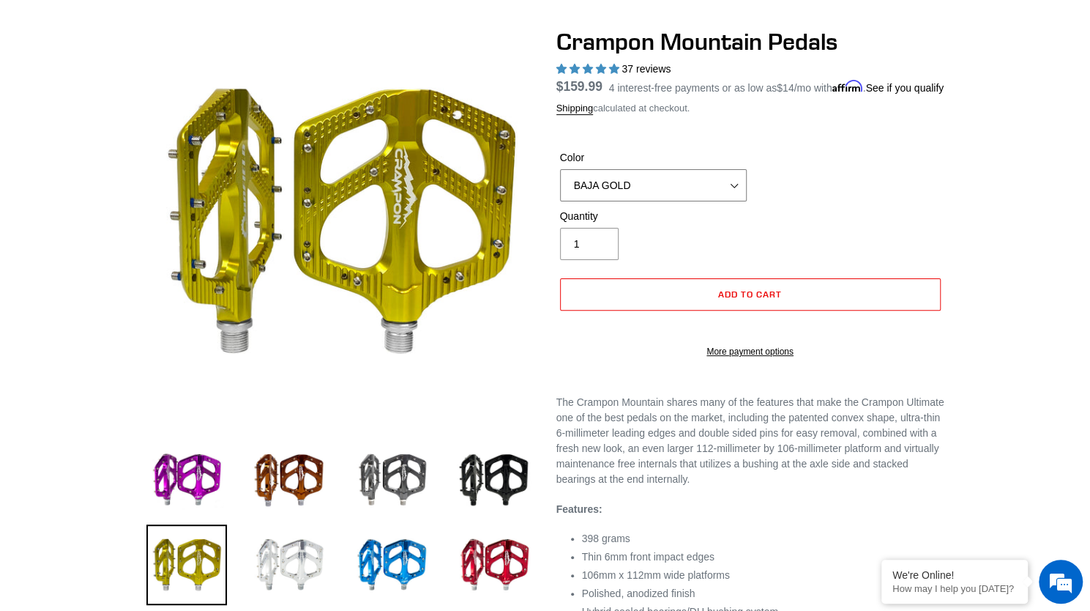
click at [704, 193] on select "GRAY BLACK STEALTH - Sold out POLISHED RED BLUE BAJA GOLD ORANGE PNW GREEN GOLD…" at bounding box center [653, 185] width 187 height 32
click at [560, 178] on select "GRAY BLACK STEALTH - Sold out POLISHED RED BLUE BAJA GOLD ORANGE PNW GREEN GOLD…" at bounding box center [653, 185] width 187 height 32
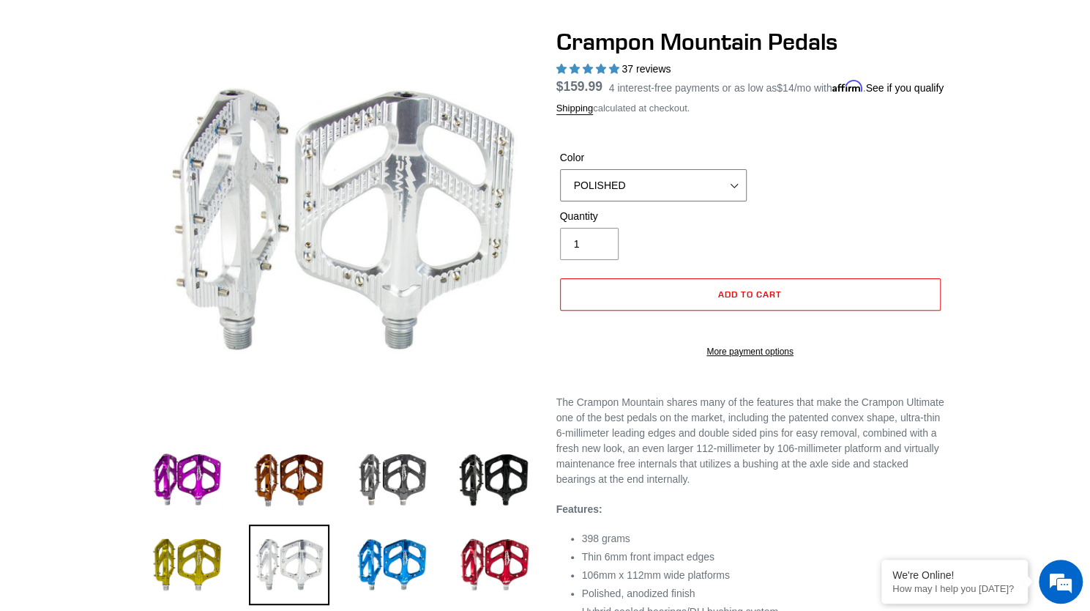
click at [715, 201] on select "GRAY BLACK STEALTH - Sold out POLISHED RED BLUE BAJA GOLD ORANGE PNW GREEN GOLD…" at bounding box center [653, 185] width 187 height 32
click at [560, 178] on select "GRAY BLACK STEALTH - Sold out POLISHED RED BLUE BAJA GOLD ORANGE PNW GREEN GOLD…" at bounding box center [653, 185] width 187 height 32
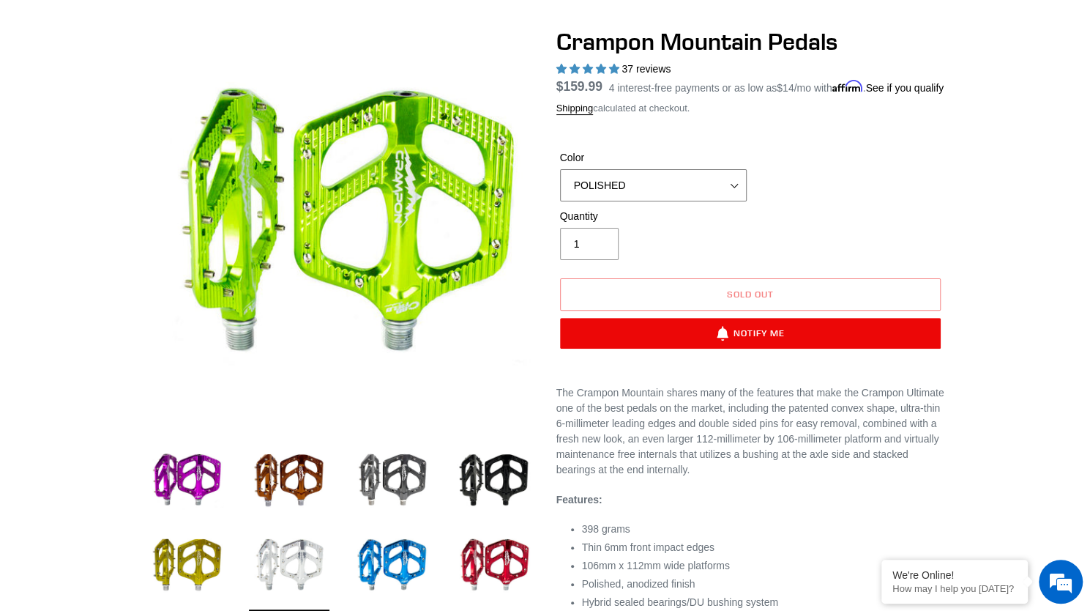
click at [704, 195] on select "GRAY BLACK STEALTH - Sold out POLISHED RED BLUE BAJA GOLD ORANGE PNW GREEN GOLD…" at bounding box center [653, 185] width 187 height 32
select select "PNW GREEN"
click at [560, 178] on select "GRAY BLACK STEALTH - Sold out POLISHED RED BLUE BAJA GOLD ORANGE PNW GREEN GOLD…" at bounding box center [653, 185] width 187 height 32
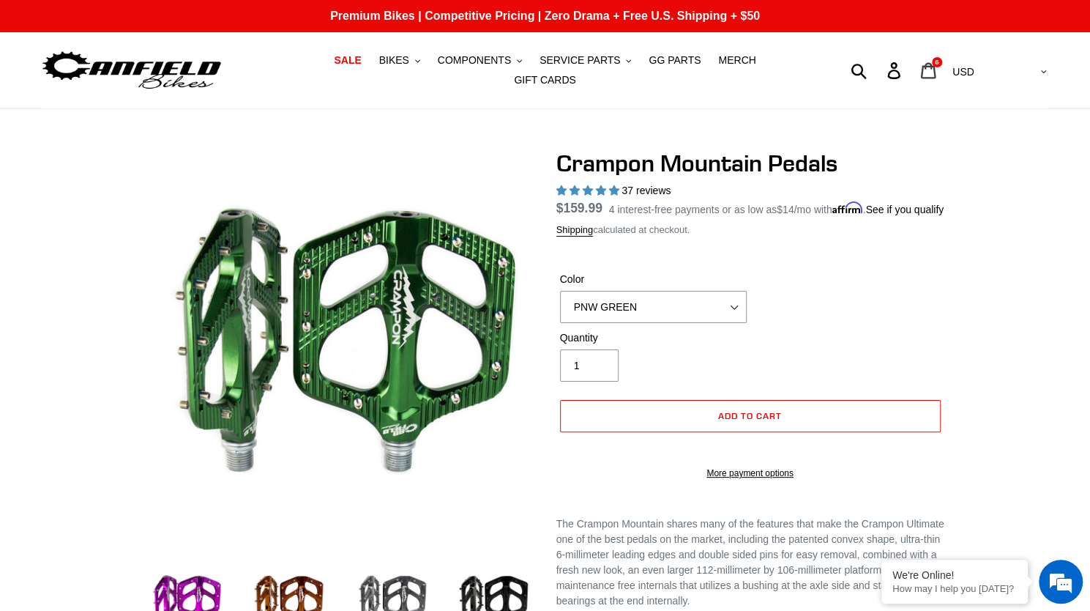
click at [936, 65] on icon at bounding box center [928, 70] width 16 height 17
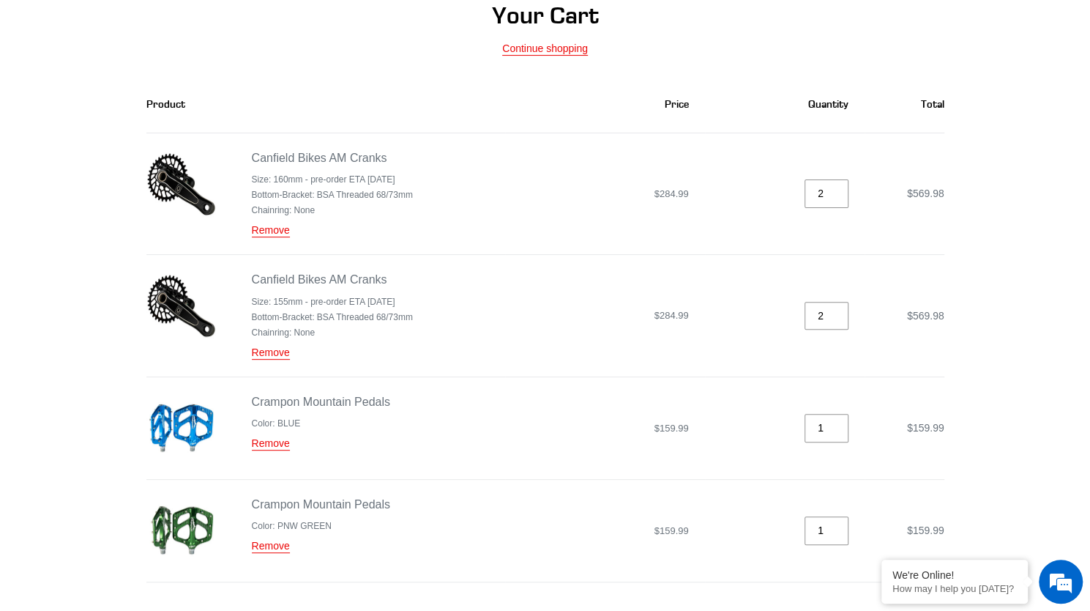
scroll to position [151, 0]
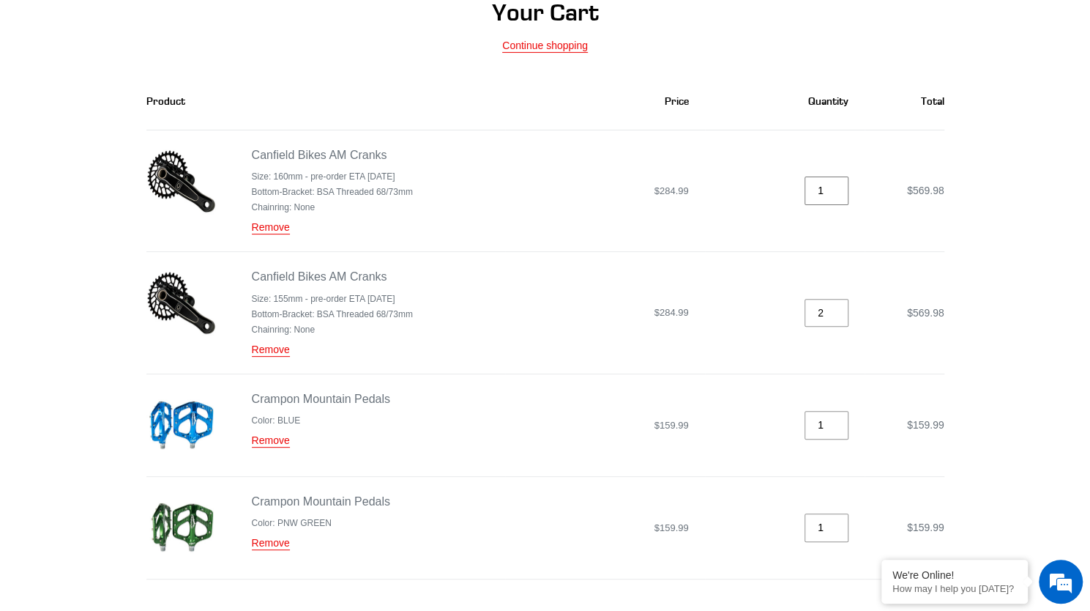
type input "1"
click at [838, 184] on input "1" at bounding box center [827, 190] width 44 height 29
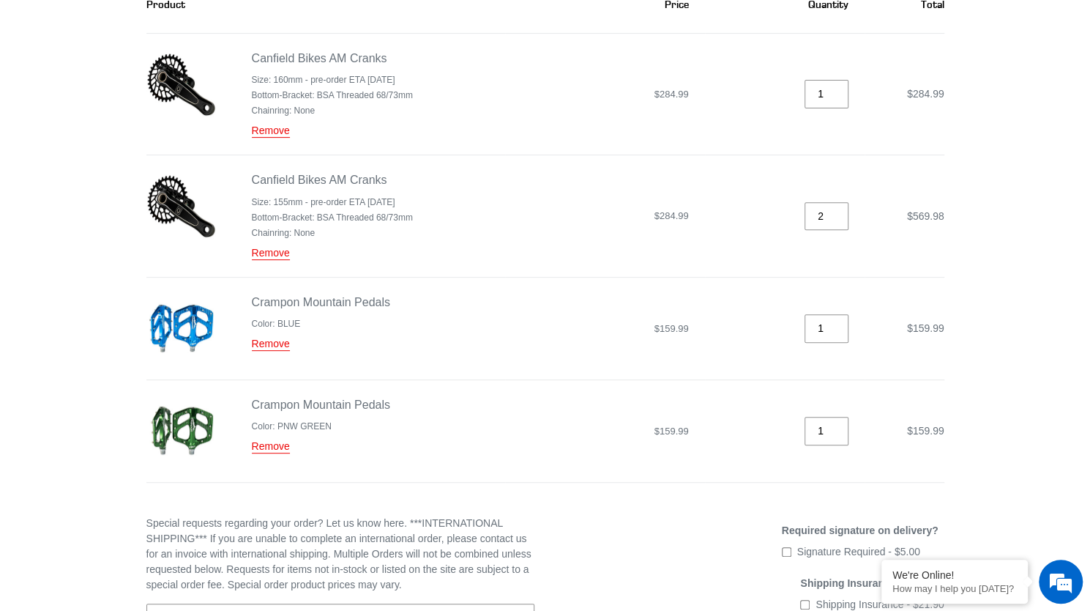
scroll to position [249, 0]
type input "1"
click at [838, 207] on input "1" at bounding box center [827, 215] width 44 height 29
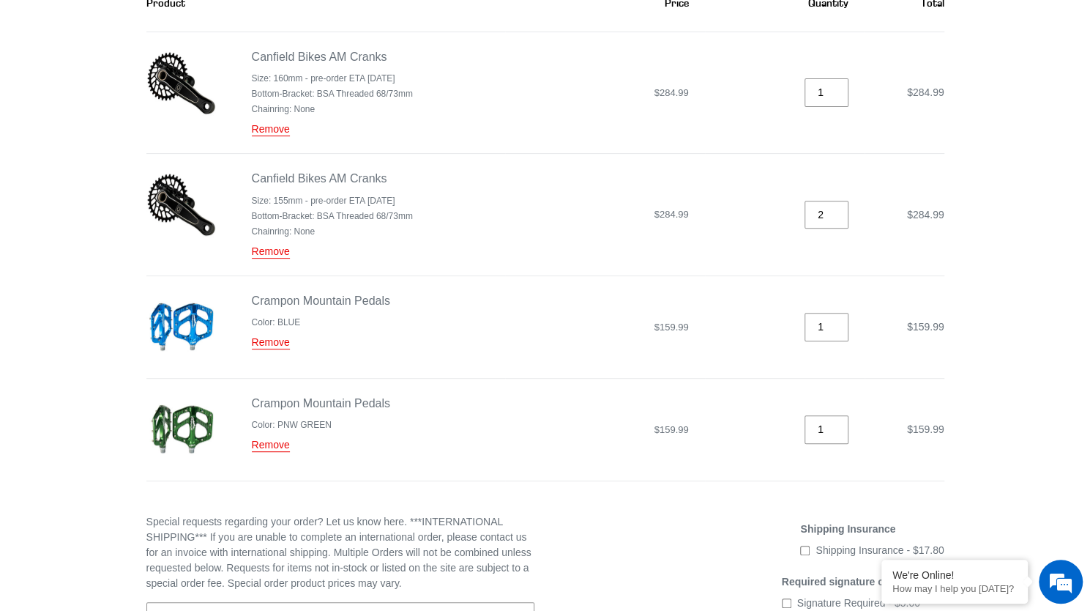
type input "2"
click at [838, 201] on input "2" at bounding box center [827, 215] width 44 height 29
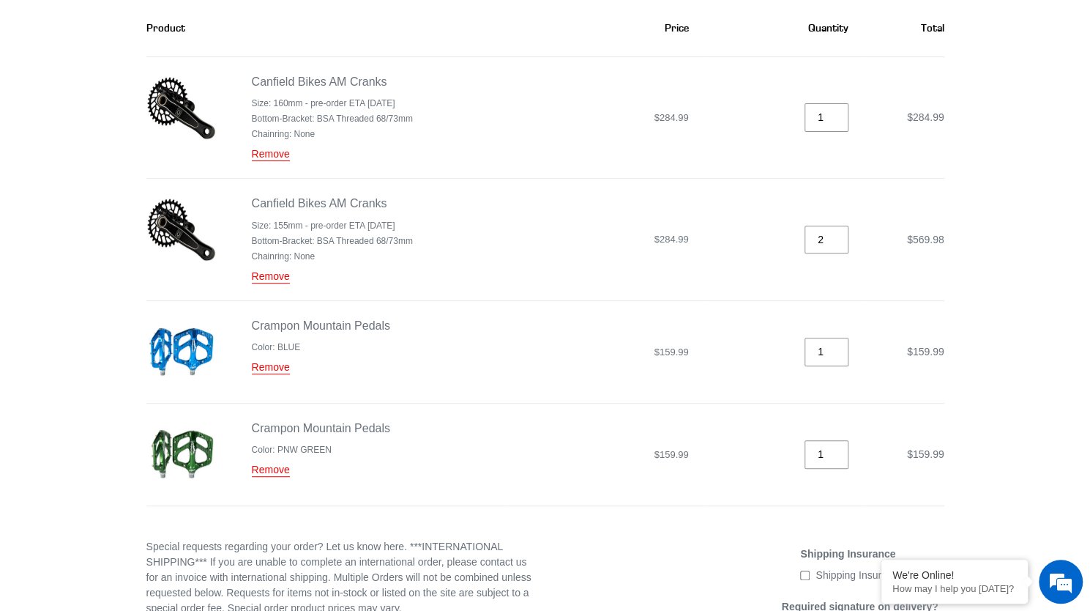
scroll to position [230, 0]
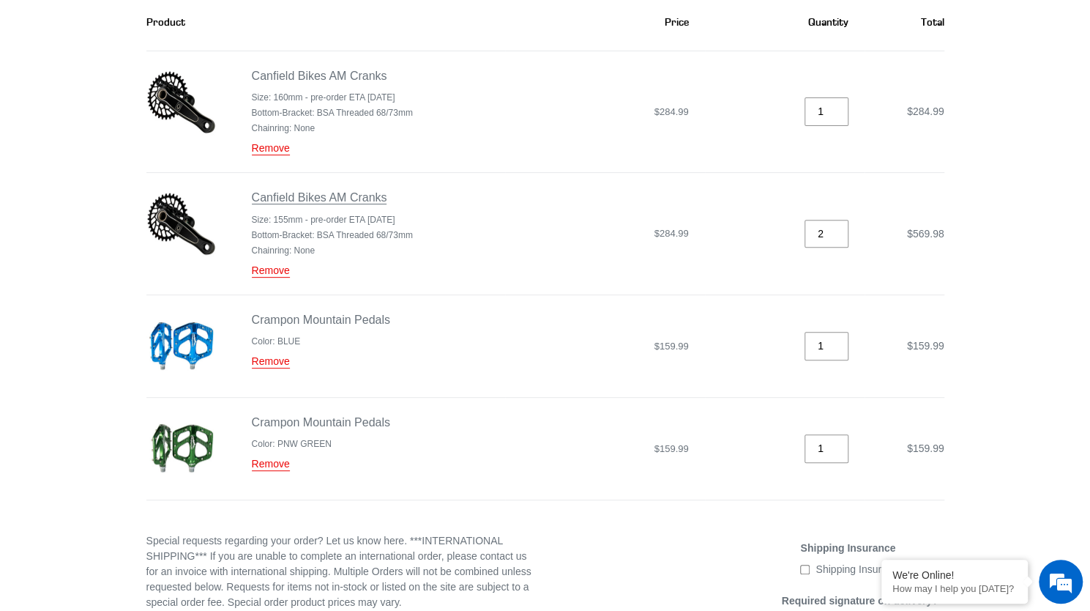
click at [351, 192] on link "Canfield Bikes AM Cranks" at bounding box center [319, 197] width 135 height 13
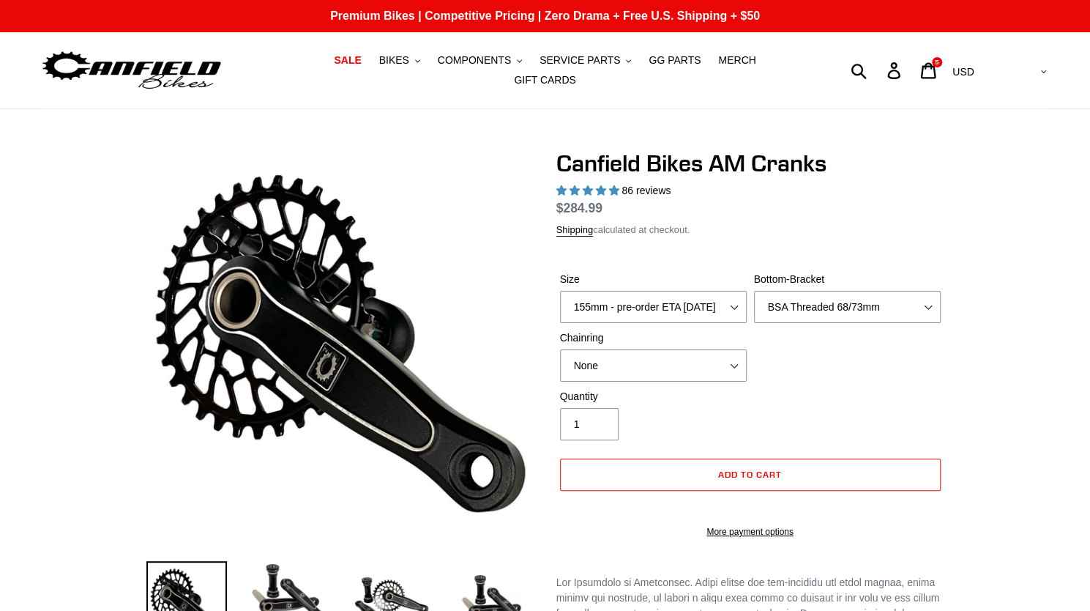
select select "highest-rating"
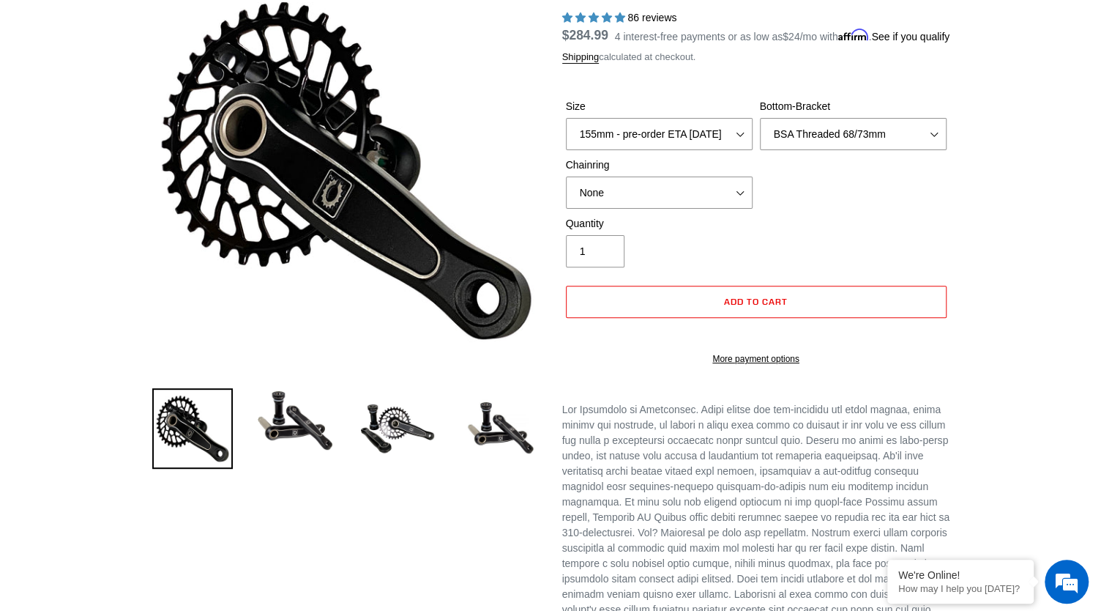
scroll to position [144, 0]
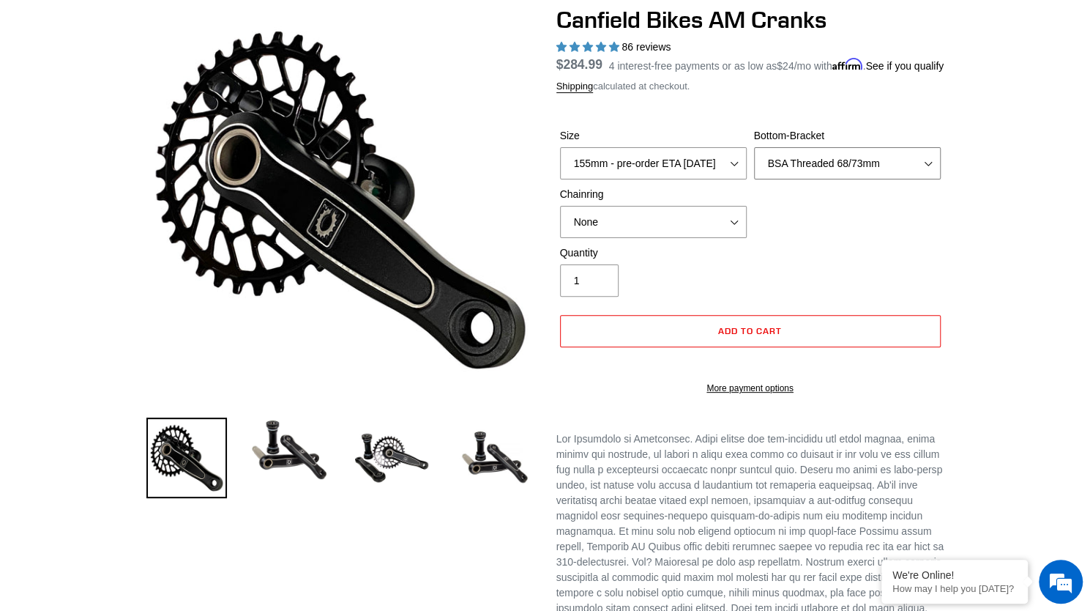
click at [887, 178] on select "None BSA Threaded 68/73mm Press Fit PF92" at bounding box center [847, 163] width 187 height 32
select select "None"
click at [754, 156] on select "None BSA Threaded 68/73mm Press Fit PF92" at bounding box center [847, 163] width 187 height 32
click at [811, 330] on button "Add to cart" at bounding box center [750, 331] width 381 height 32
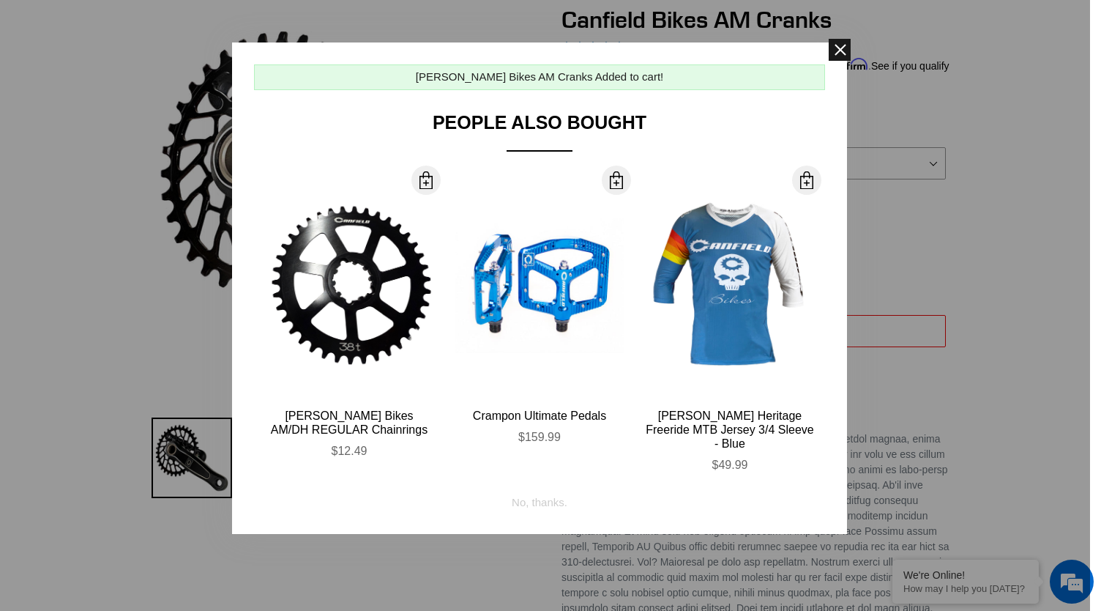
click at [842, 48] on span at bounding box center [840, 50] width 22 height 22
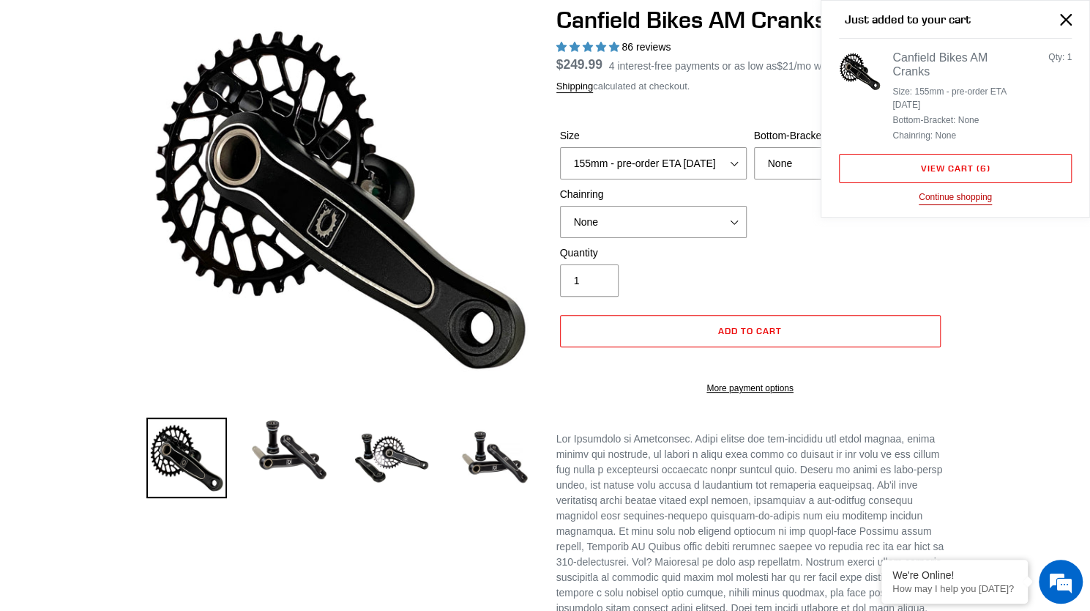
click at [965, 193] on button "Continue shopping" at bounding box center [955, 197] width 73 height 15
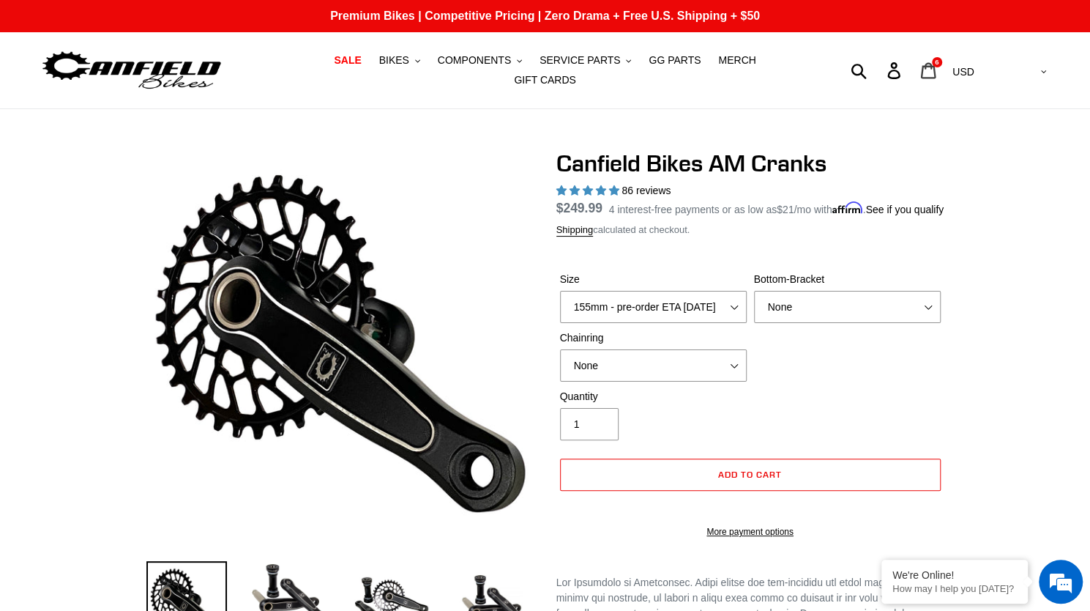
click at [936, 64] on icon at bounding box center [928, 70] width 15 height 16
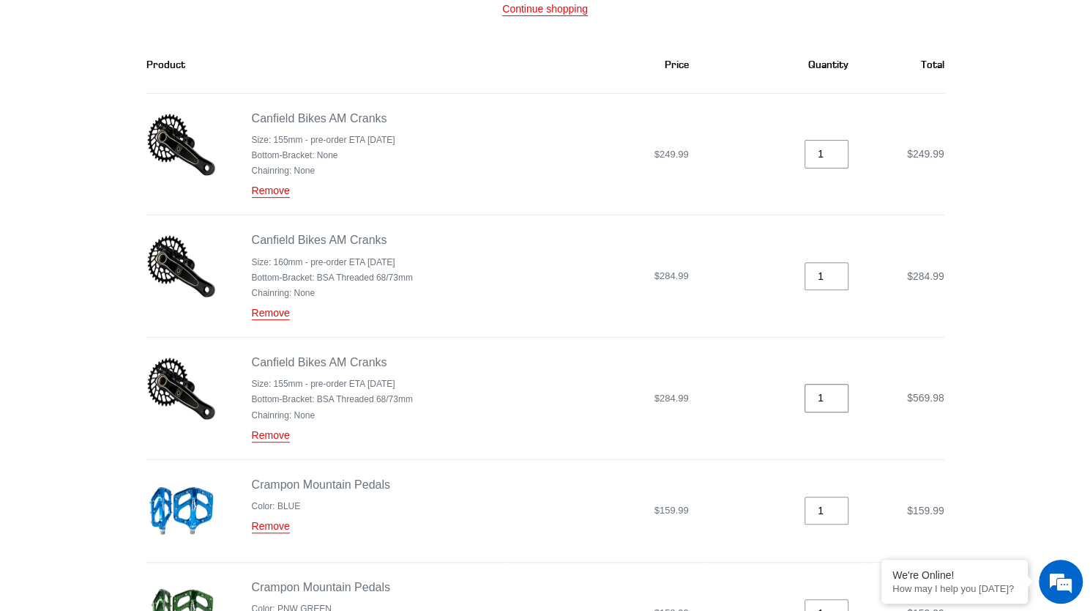
type input "1"
click at [839, 393] on input "1" at bounding box center [827, 398] width 44 height 29
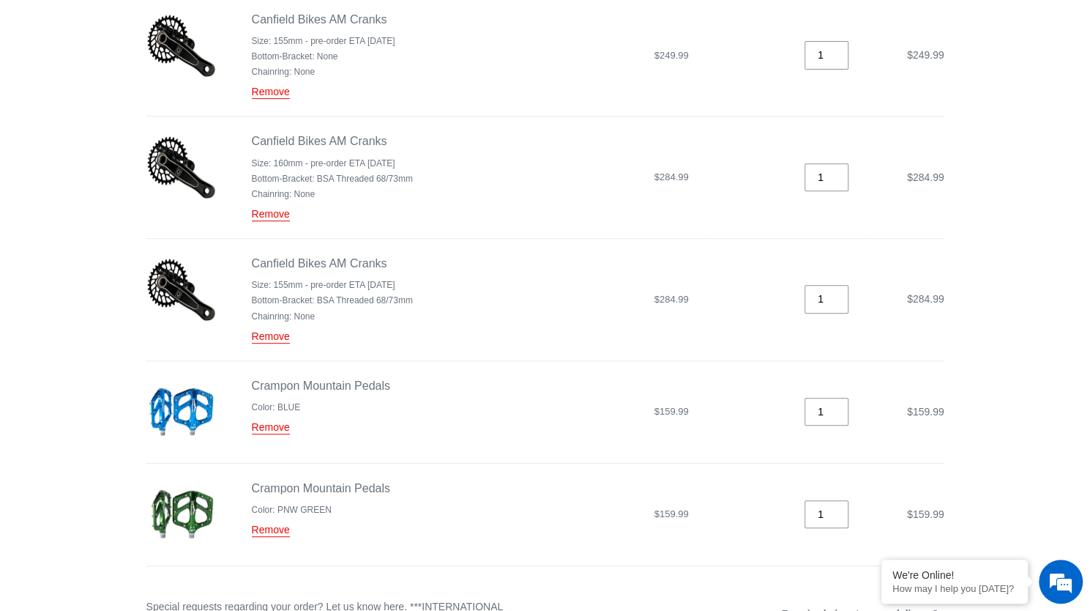
scroll to position [287, 0]
click at [276, 420] on link "Remove" at bounding box center [271, 426] width 38 height 13
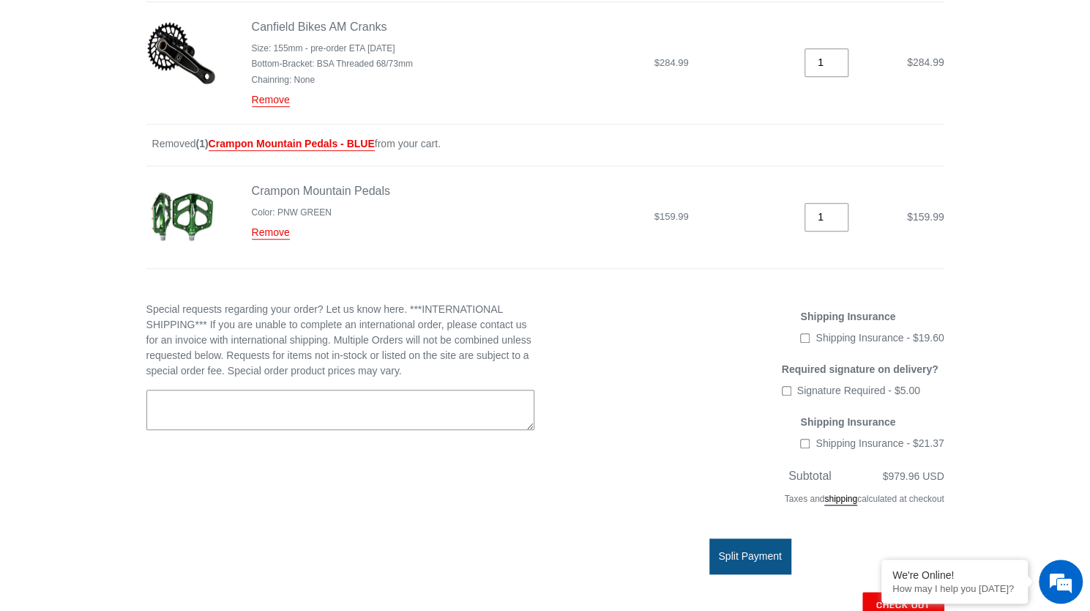
scroll to position [526, 0]
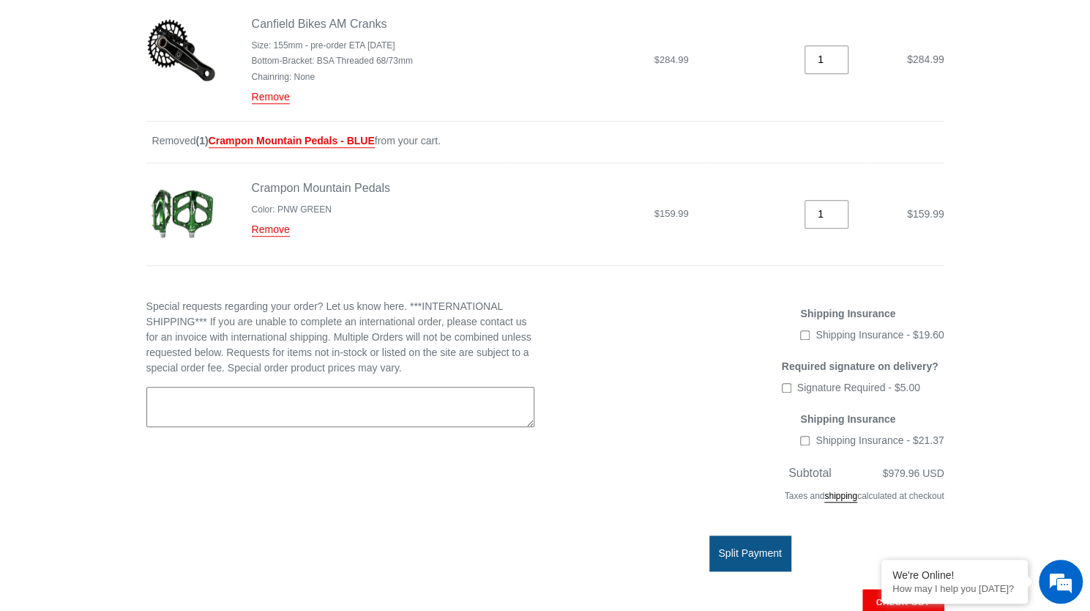
click at [513, 387] on textarea "Special requests regarding your order? Let us know here. ***INTERNATIONAL SHIPP…" at bounding box center [340, 407] width 388 height 41
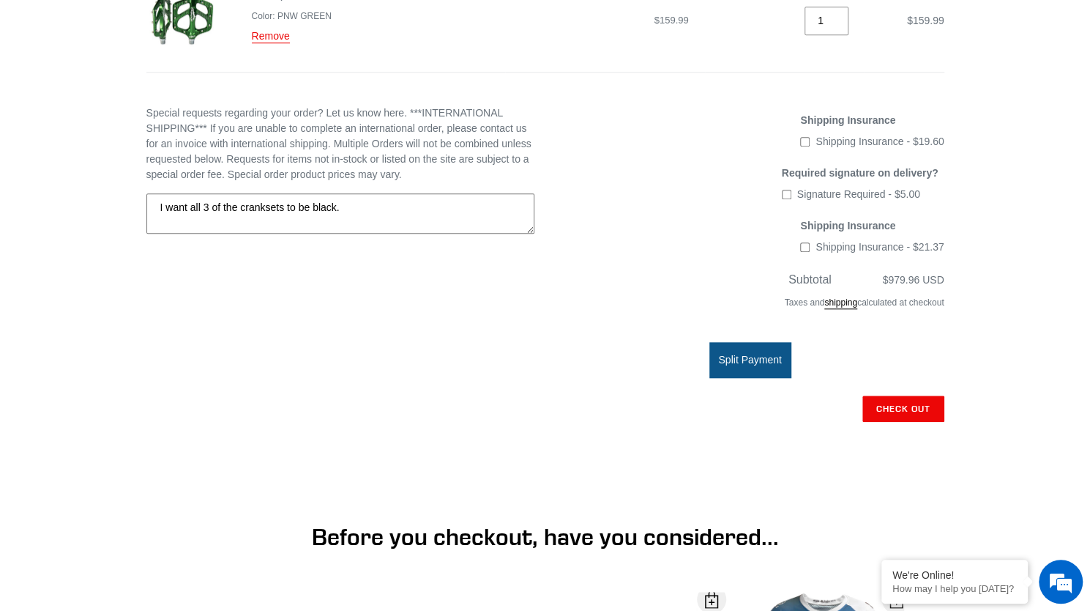
scroll to position [718, 0]
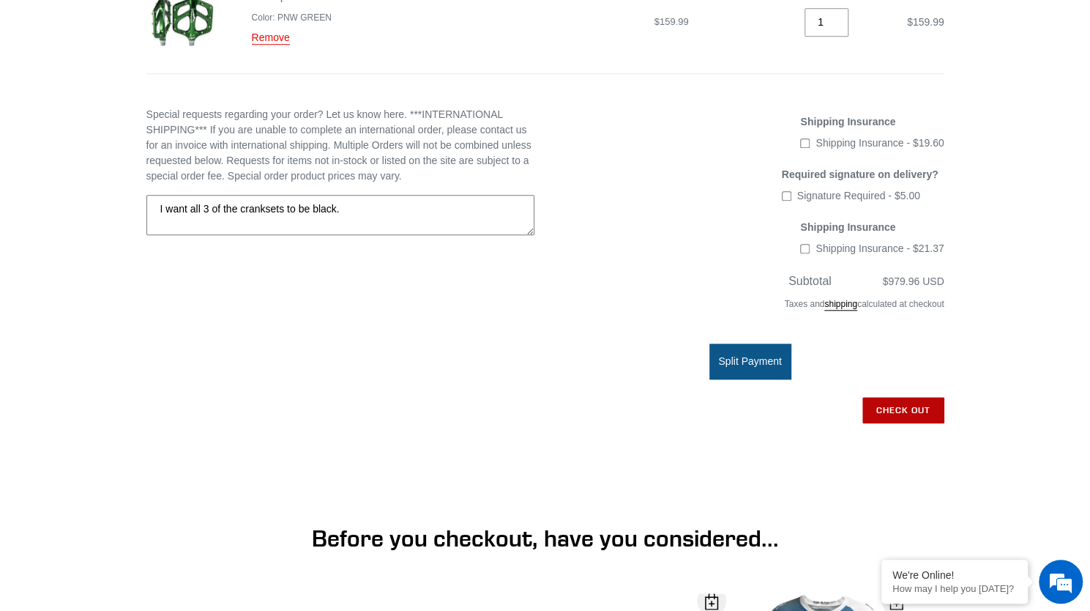
type textarea "I want all 3 of the cranksets to be black."
click at [917, 399] on input "Check out" at bounding box center [903, 410] width 82 height 26
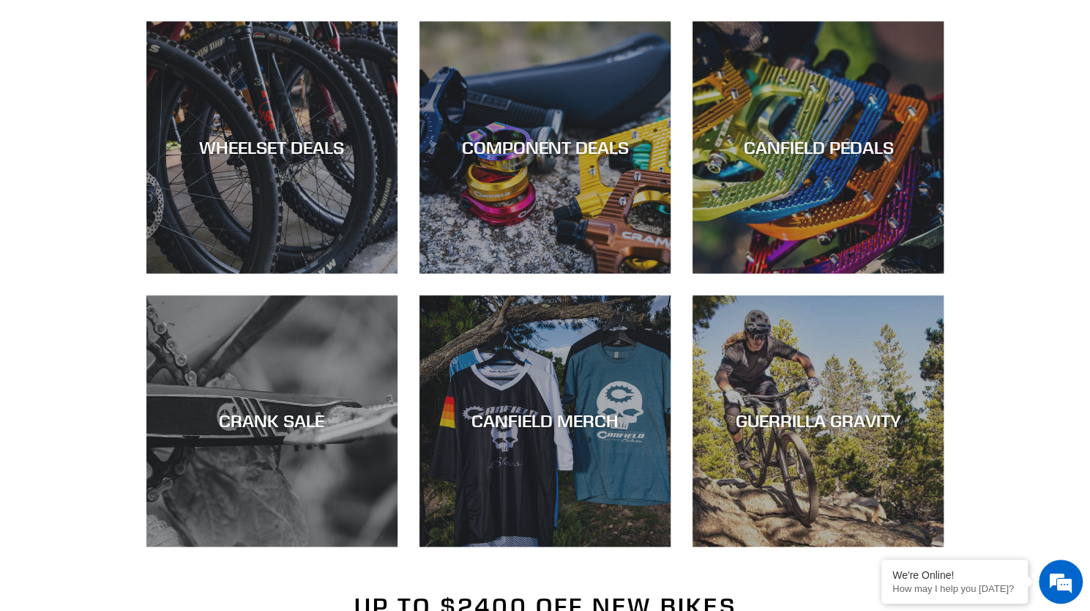
scroll to position [1162, 0]
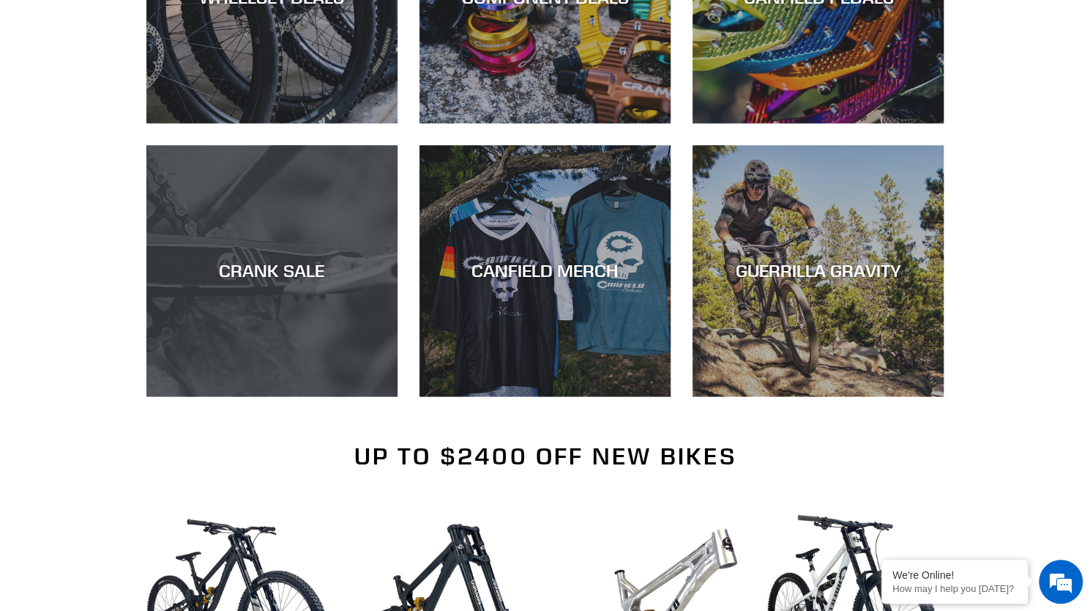
click at [287, 396] on div "CRANK SALE" at bounding box center [271, 396] width 251 height 0
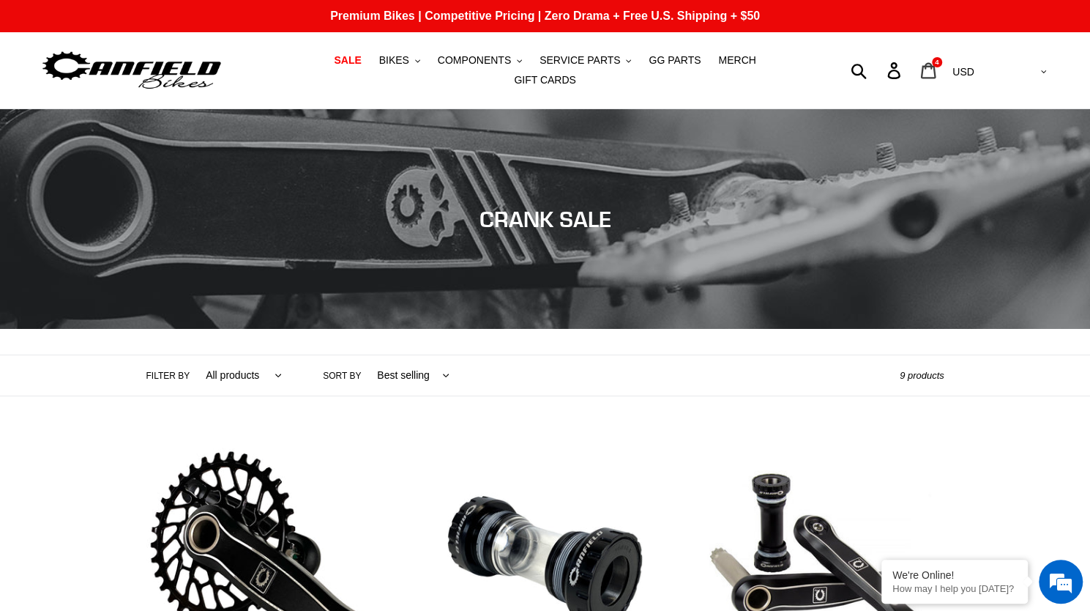
click at [936, 65] on icon at bounding box center [928, 70] width 16 height 17
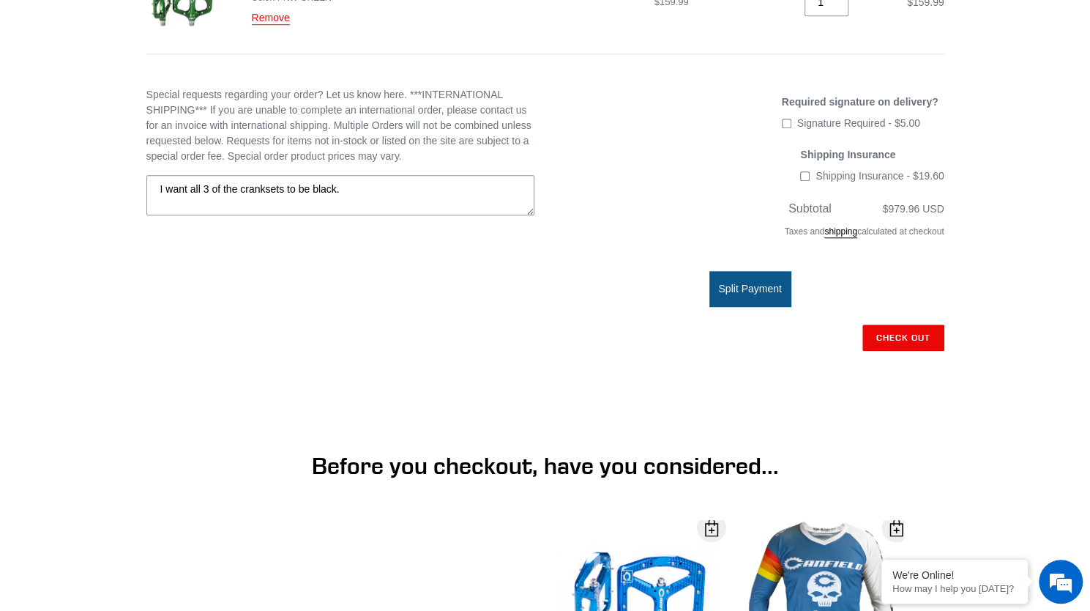
scroll to position [701, 0]
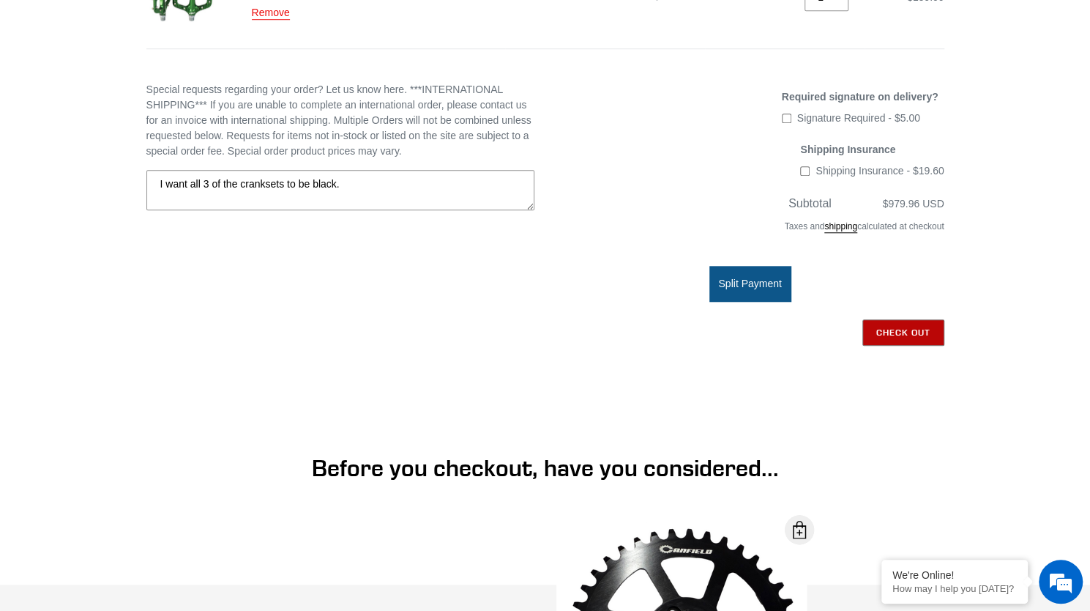
click at [882, 321] on input "Check out" at bounding box center [903, 332] width 82 height 26
